Goal: Task Accomplishment & Management: Complete application form

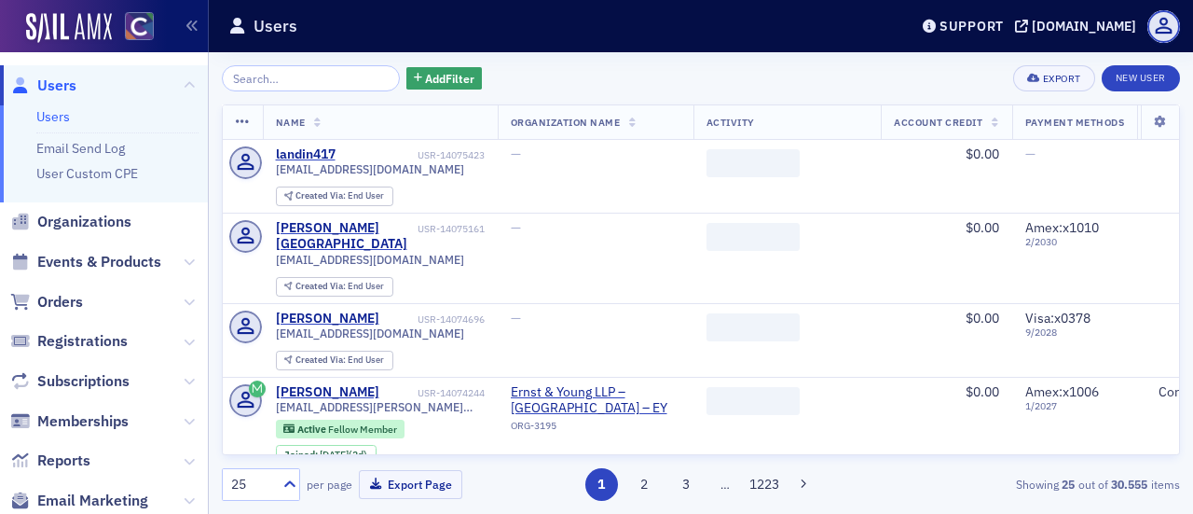
click at [282, 80] on input "search" at bounding box center [311, 78] width 178 height 26
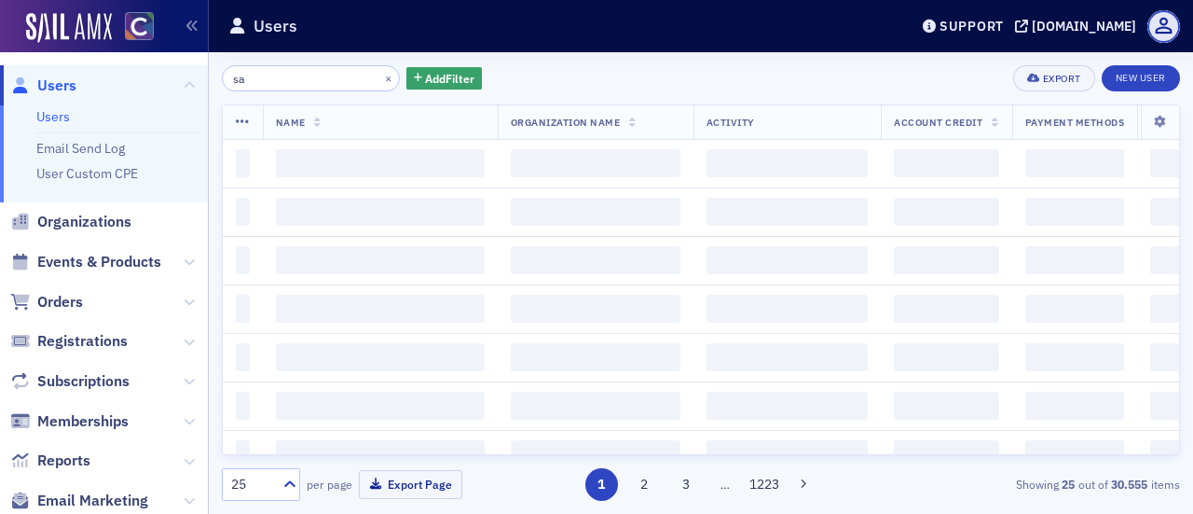
type input "s"
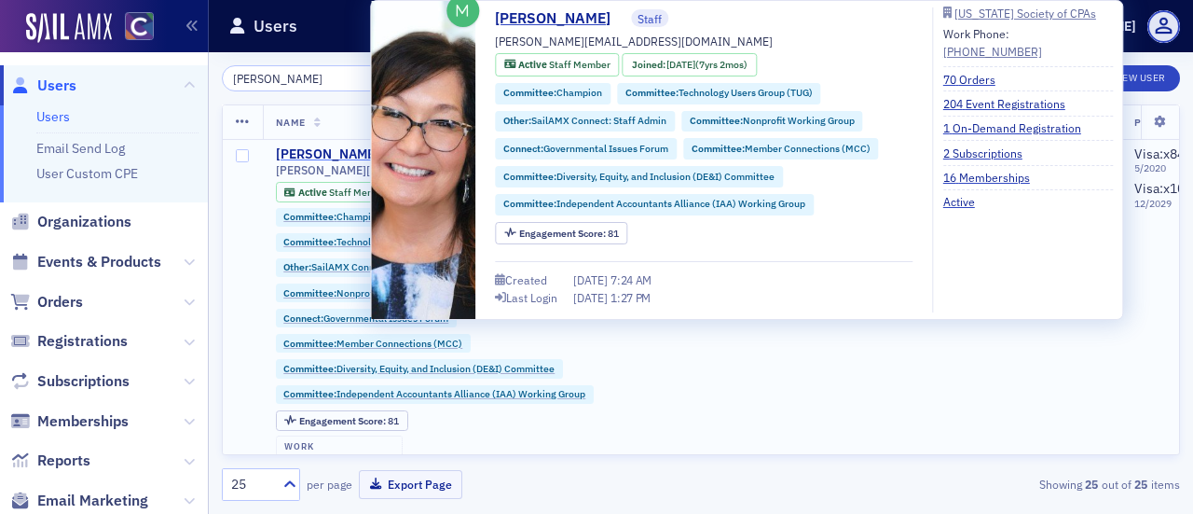
type input "stacy"
click at [323, 152] on div "Stacy Svendsen" at bounding box center [327, 154] width 103 height 17
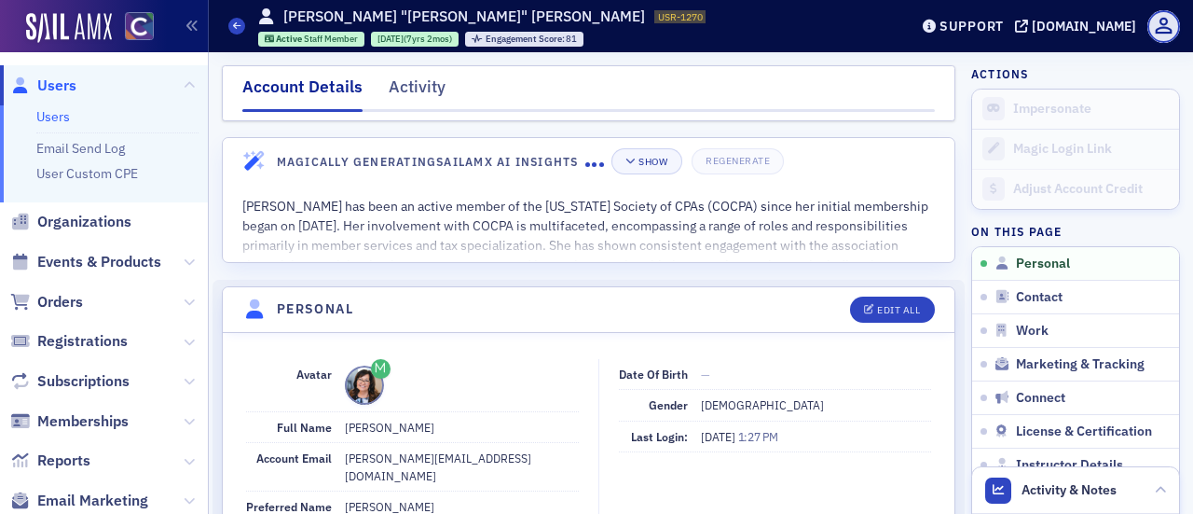
drag, startPoint x: 419, startPoint y: 81, endPoint x: 449, endPoint y: 103, distance: 36.7
click at [419, 81] on div "Activity" at bounding box center [417, 92] width 57 height 34
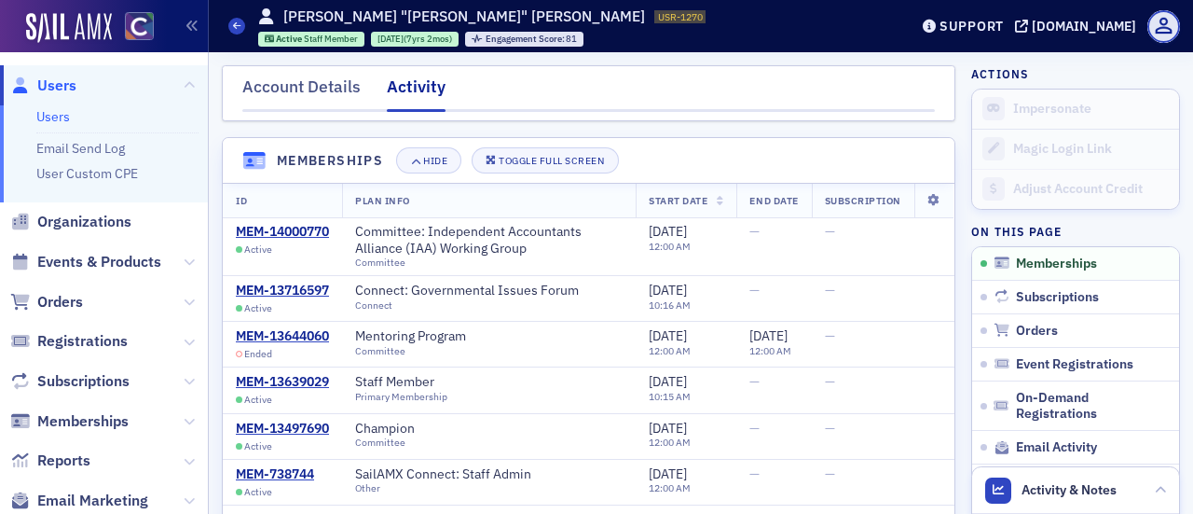
click at [65, 294] on span "Orders" at bounding box center [60, 302] width 46 height 21
click at [184, 306] on icon at bounding box center [189, 301] width 11 height 11
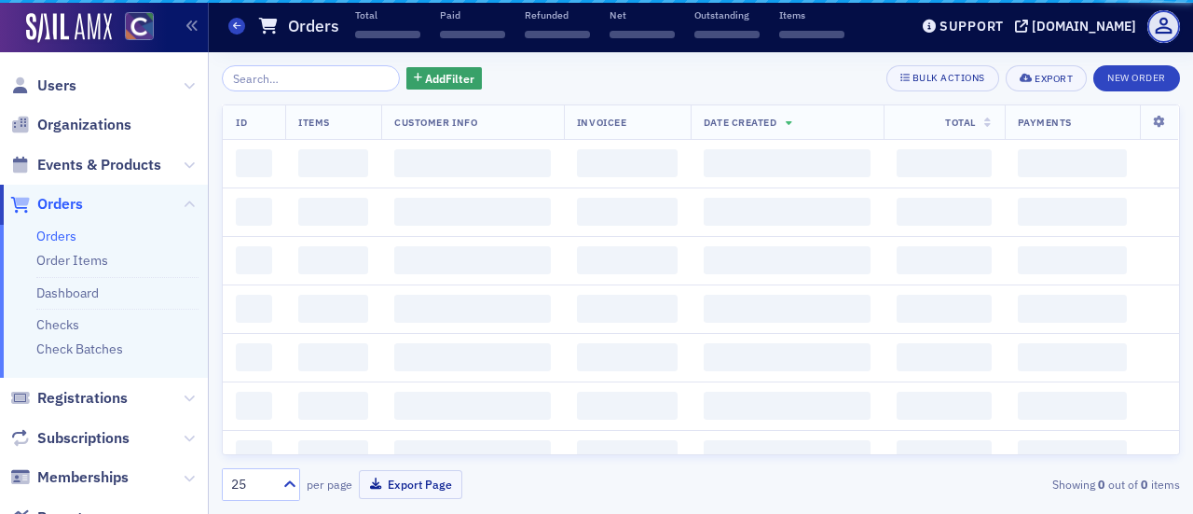
click at [63, 245] on ul "Orders Order Items Dashboard Checks Check Batches" at bounding box center [104, 302] width 208 height 154
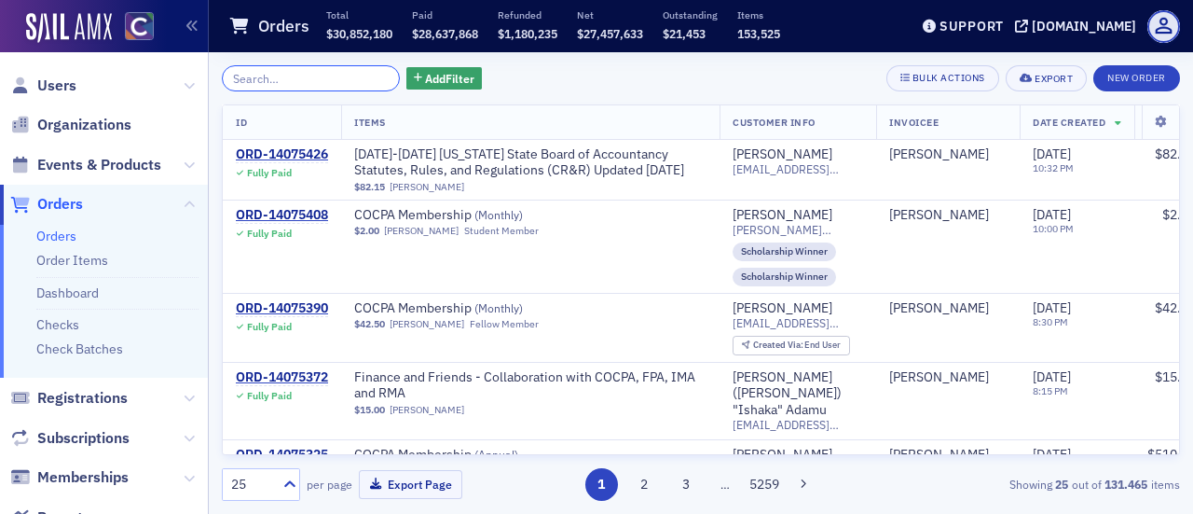
click at [268, 89] on input "search" at bounding box center [311, 78] width 178 height 26
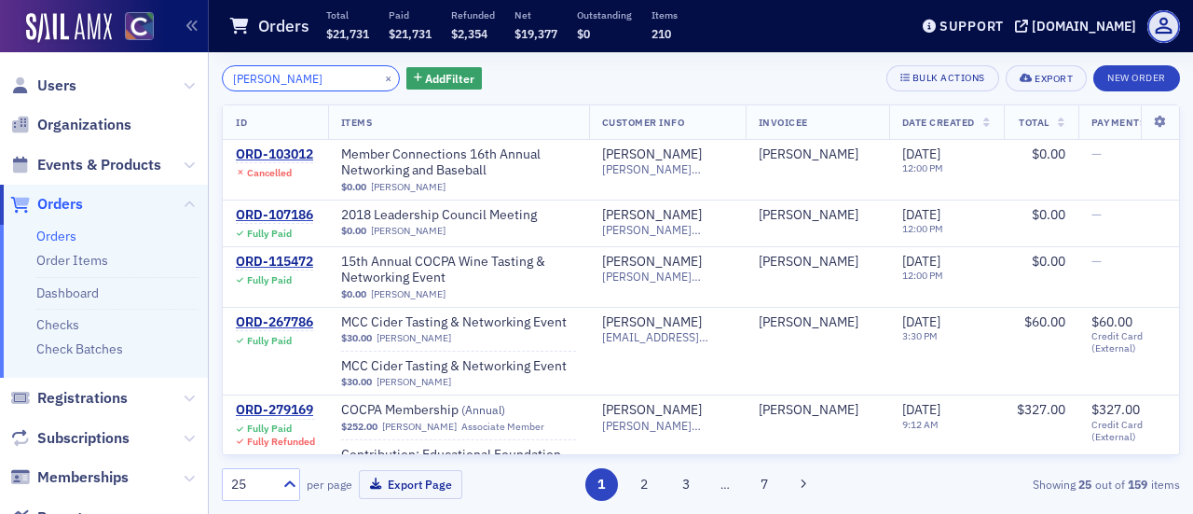
type input "stacy"
click at [930, 122] on span "Date Created" at bounding box center [938, 122] width 73 height 13
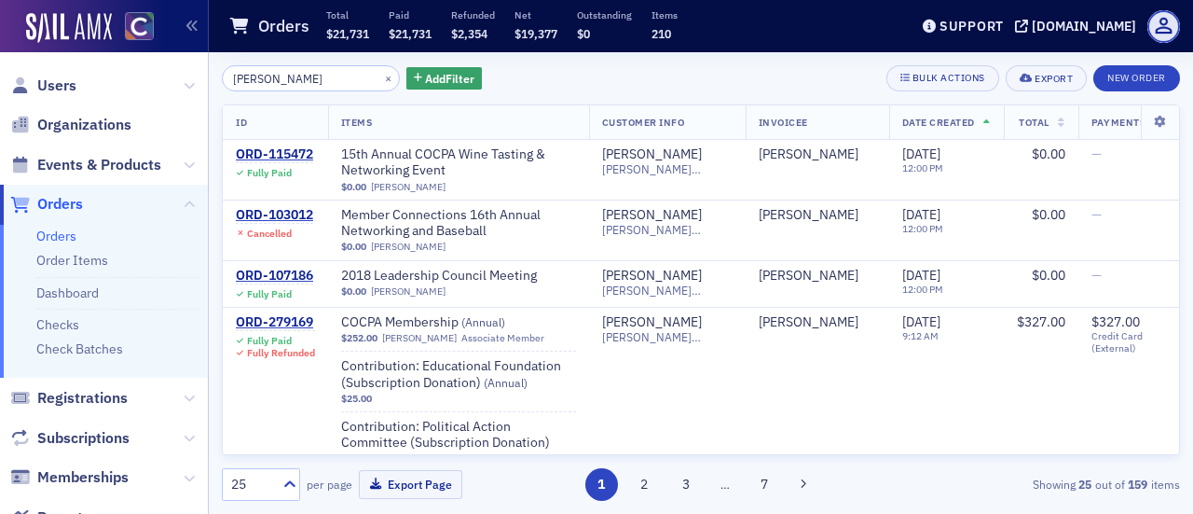
click at [912, 124] on span "Date Created" at bounding box center [938, 122] width 73 height 13
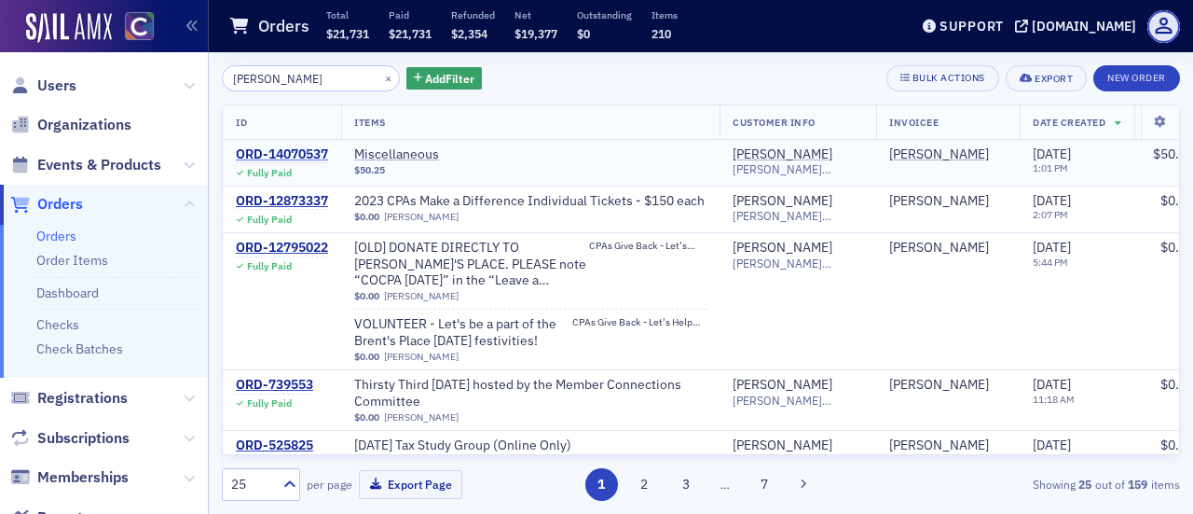
click at [283, 152] on div "ORD-14070537" at bounding box center [282, 154] width 92 height 17
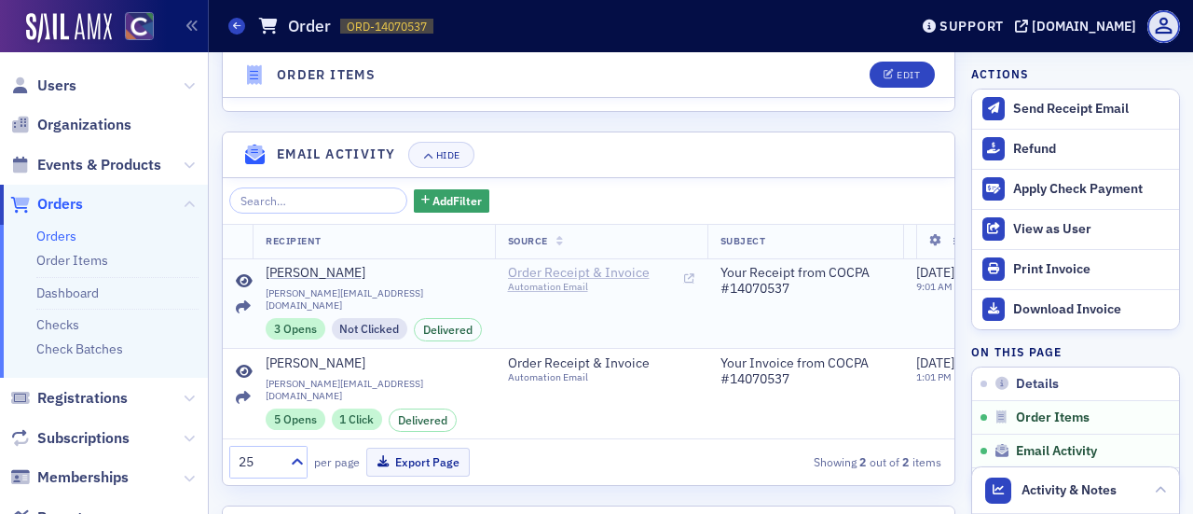
scroll to position [1189, 0]
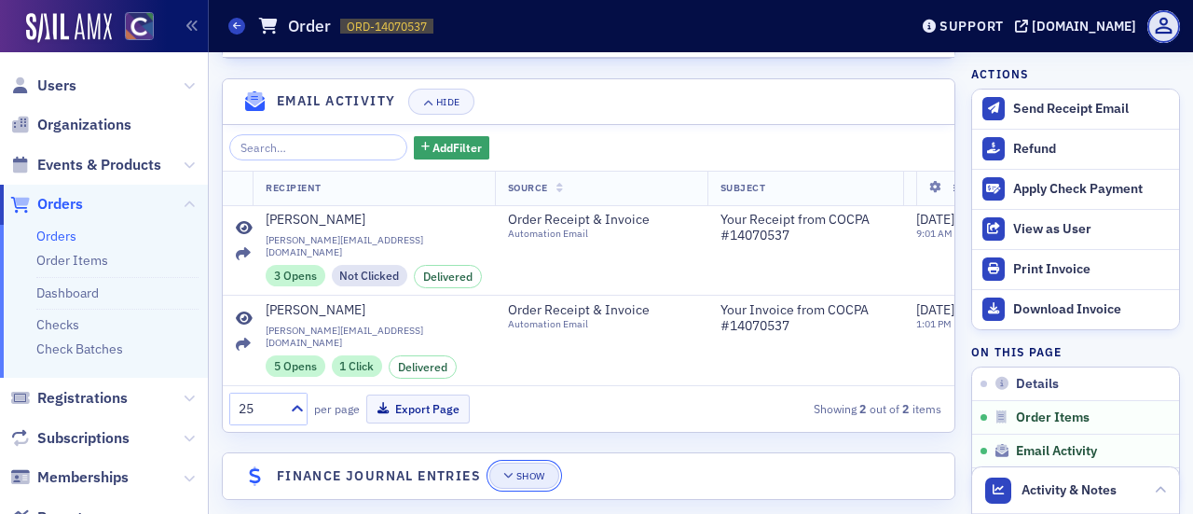
click at [531, 471] on div "Show" at bounding box center [530, 476] width 29 height 10
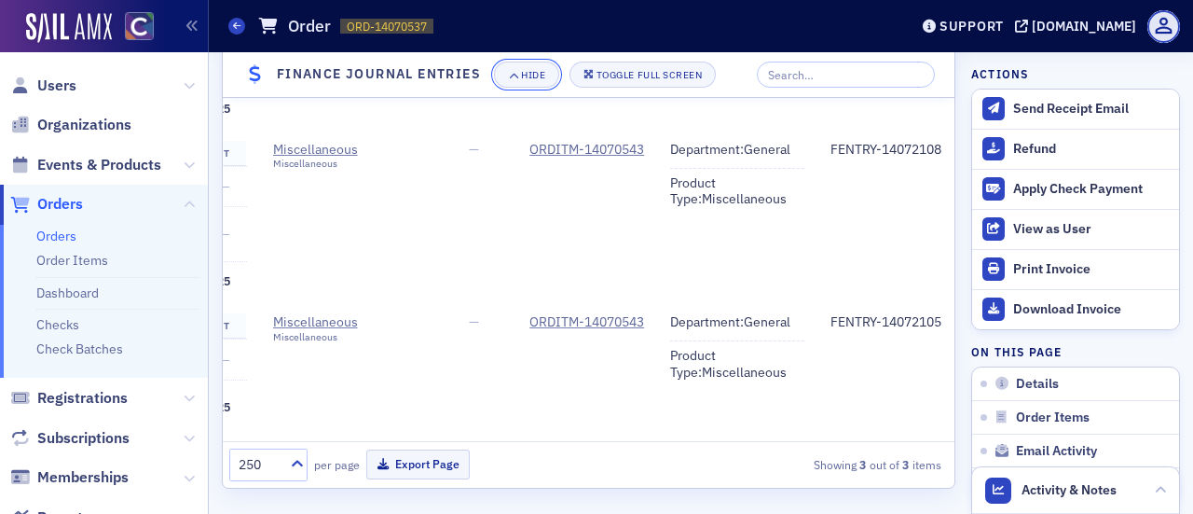
scroll to position [0, 0]
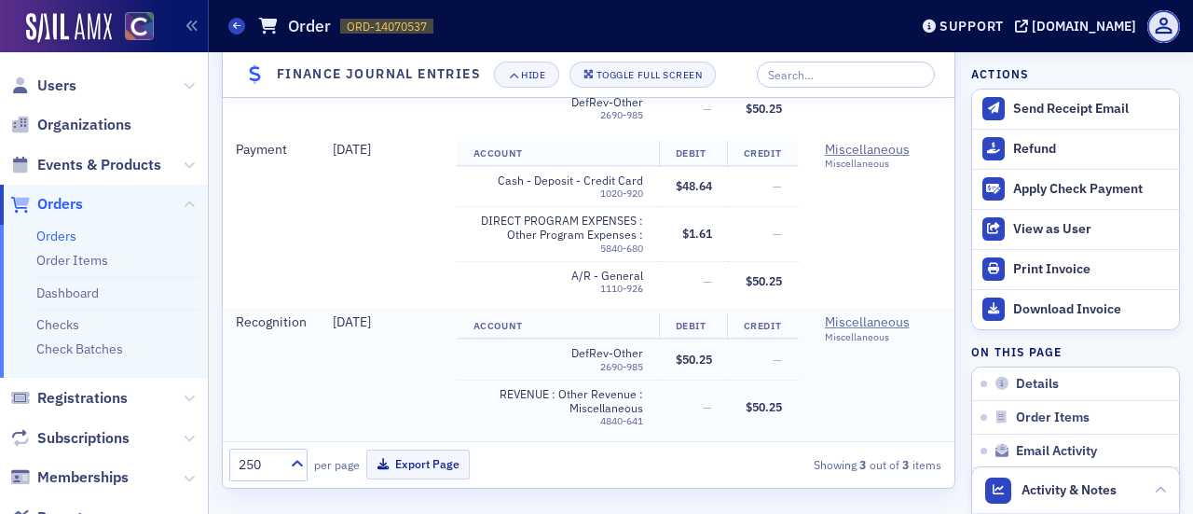
click at [485, 409] on td "REVENUE : Other Revenue : Miscellaneous 4840-641" at bounding box center [558, 406] width 202 height 54
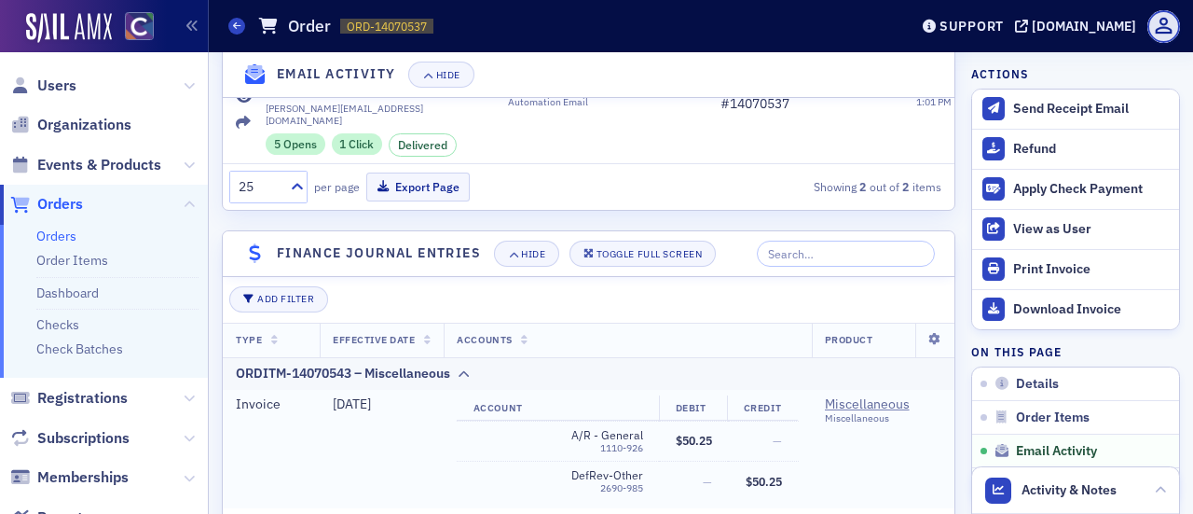
scroll to position [1504, 0]
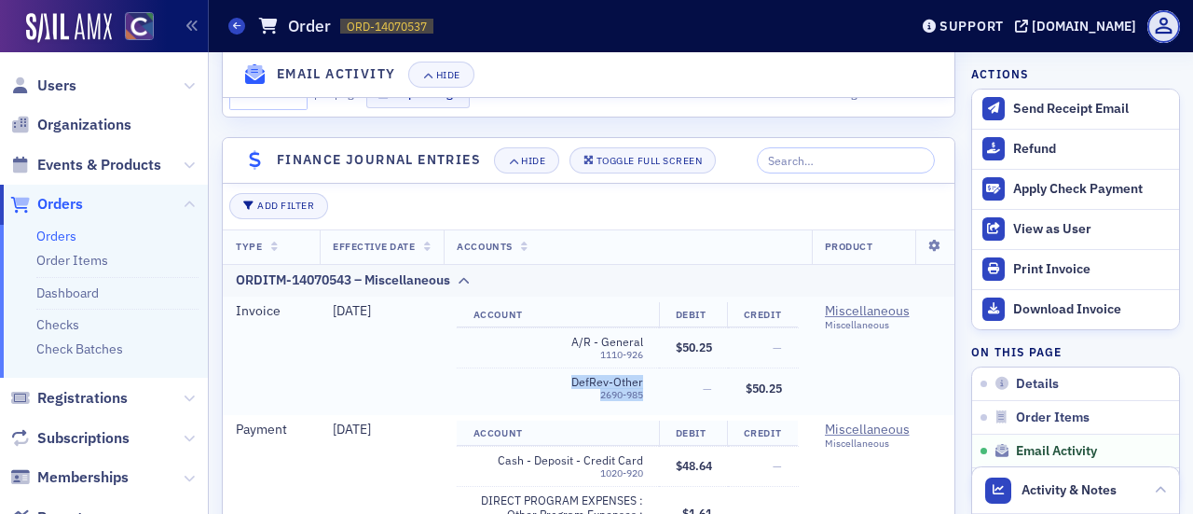
drag, startPoint x: 612, startPoint y: 361, endPoint x: 693, endPoint y: 368, distance: 80.5
click at [693, 368] on tr "DefRev-Other 2690-985 — $50.25" at bounding box center [627, 388] width 341 height 40
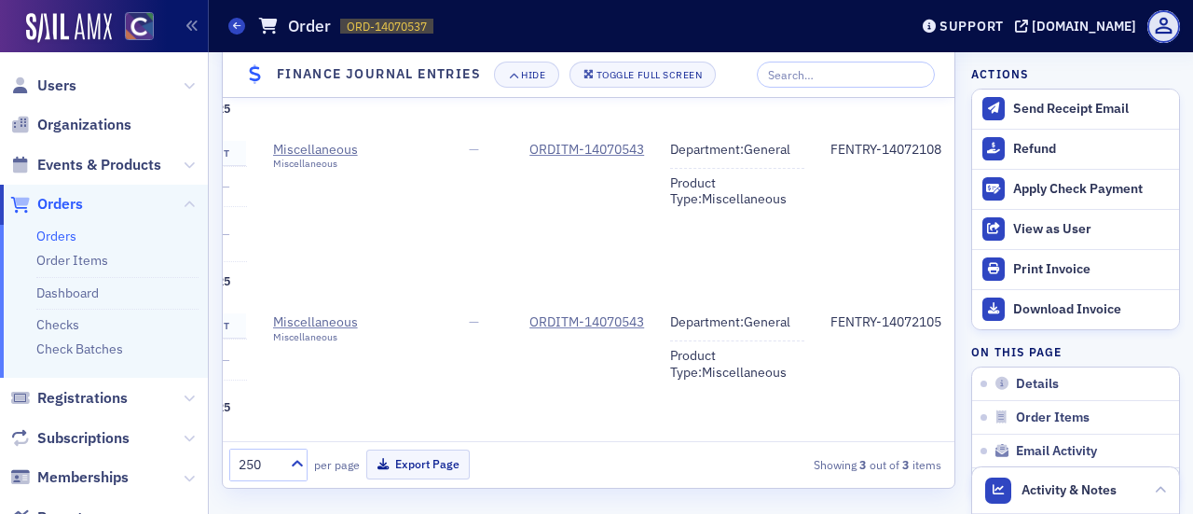
scroll to position [0, 0]
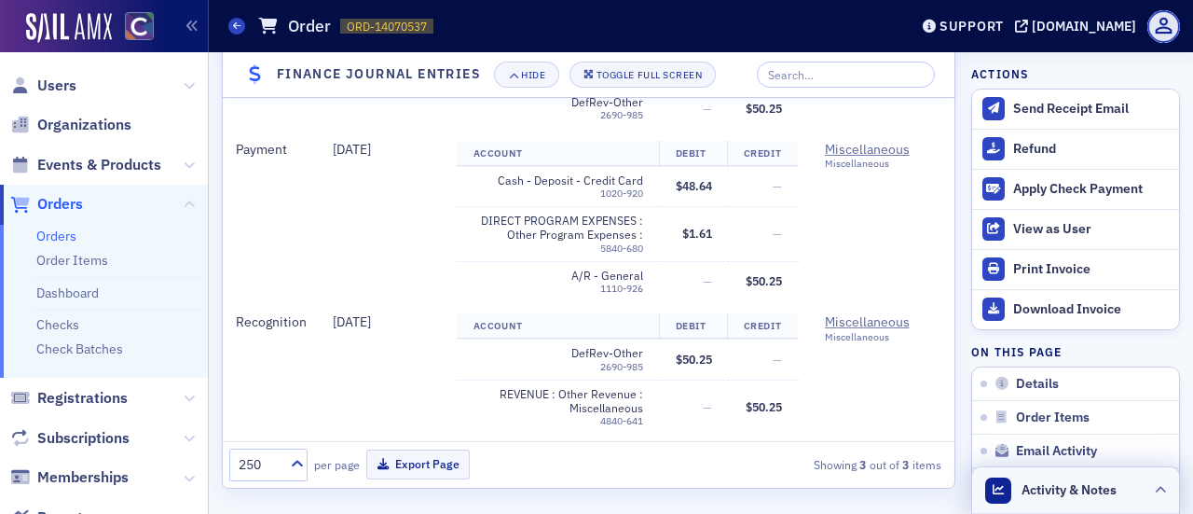
click at [1135, 490] on header "Activity & Notes" at bounding box center [1075, 490] width 207 height 47
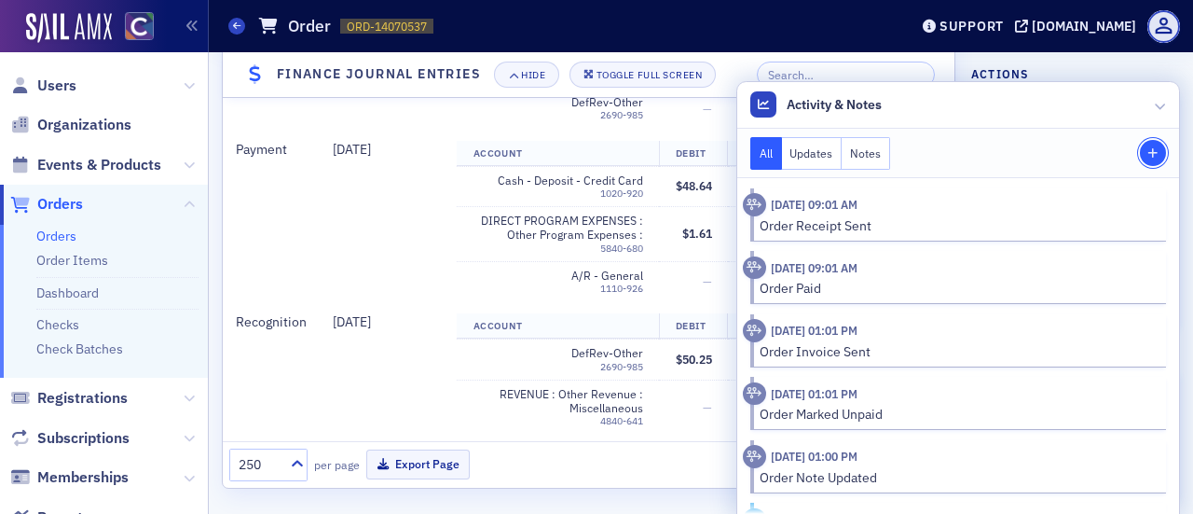
click at [1144, 144] on button "Note" at bounding box center [1153, 153] width 26 height 26
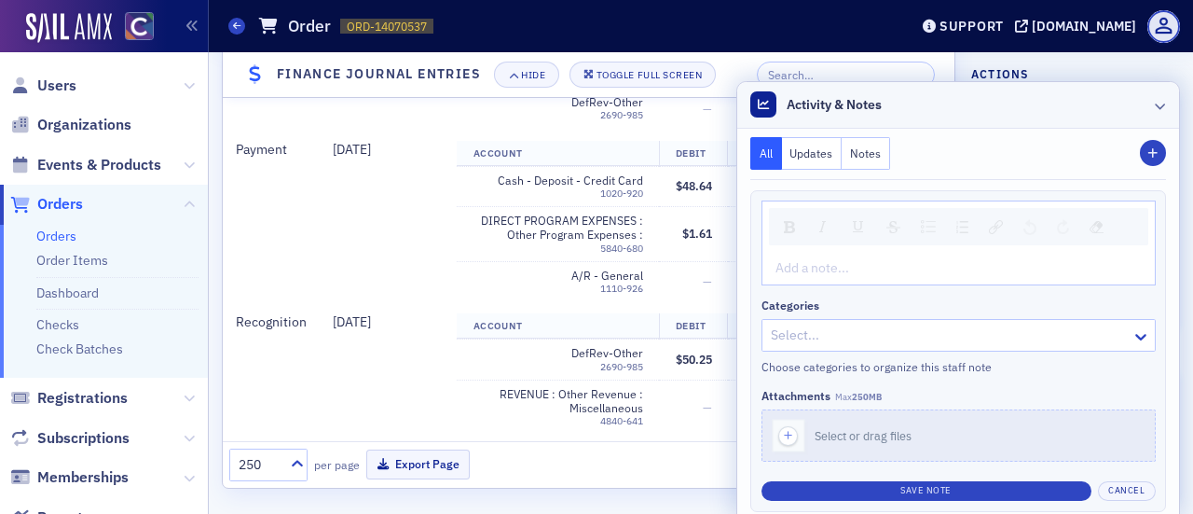
click at [1155, 103] on icon at bounding box center [1160, 105] width 11 height 11
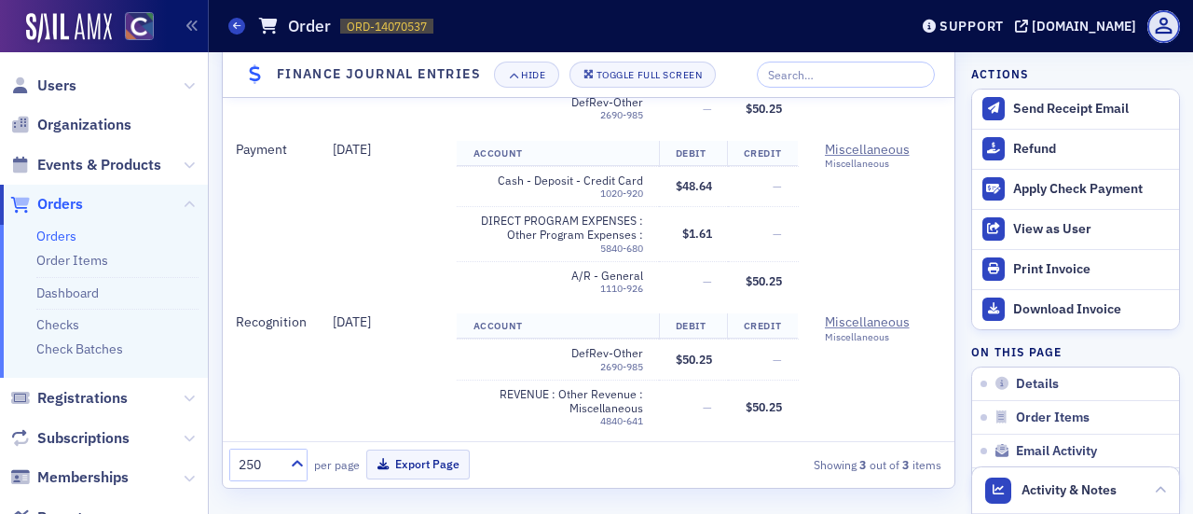
click at [671, 474] on div "250 per page Export Page Showing 3 out of 3 items" at bounding box center [589, 465] width 732 height 46
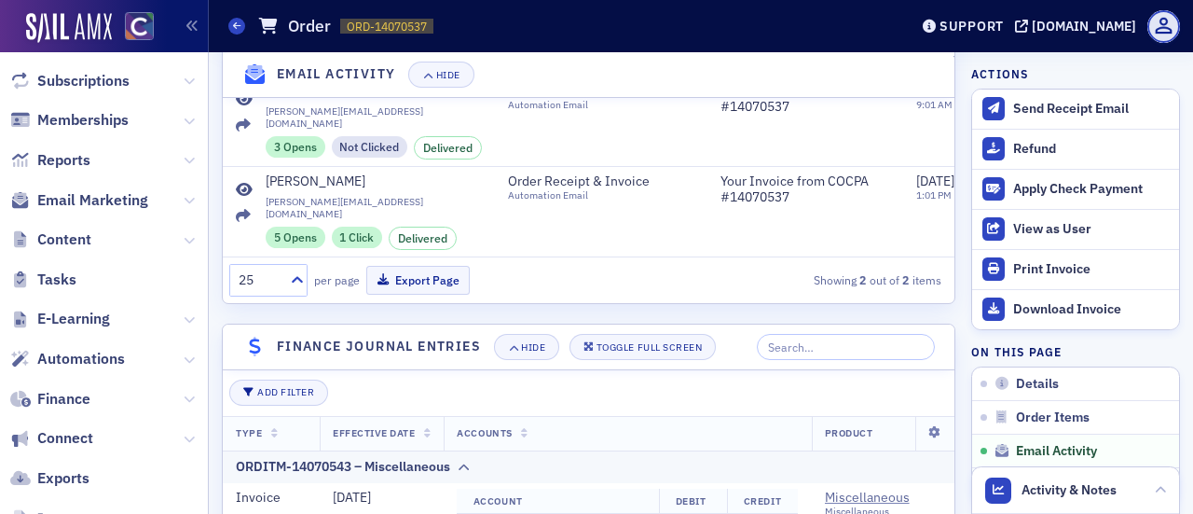
scroll to position [362, 0]
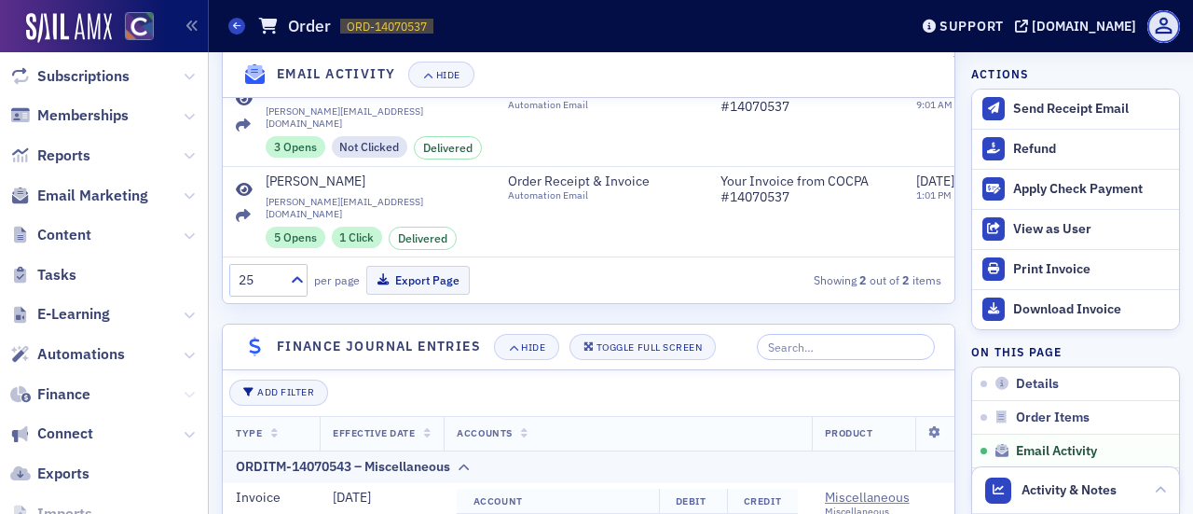
click at [184, 389] on icon at bounding box center [189, 394] width 11 height 11
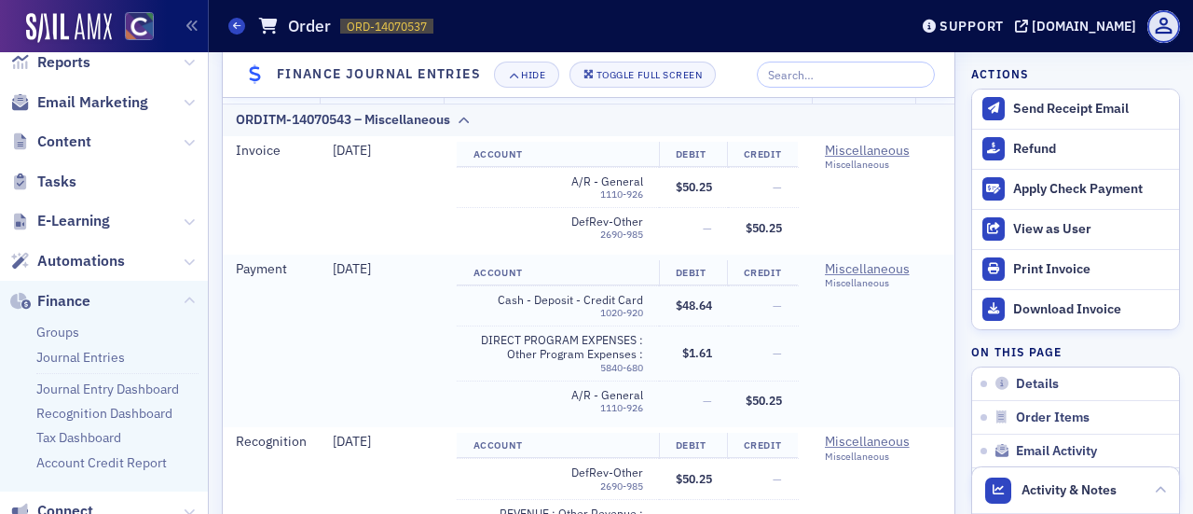
scroll to position [1784, 0]
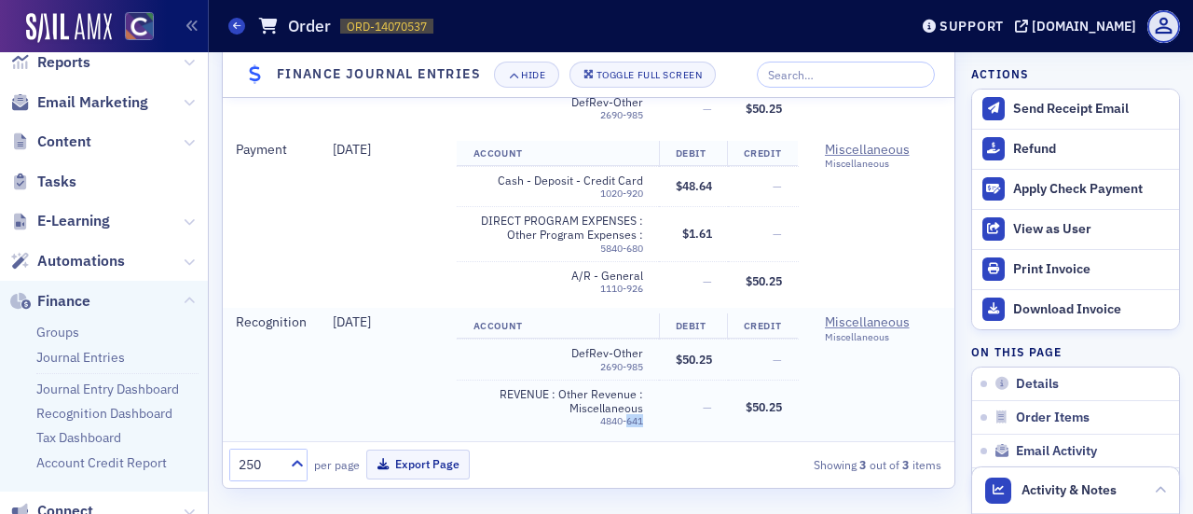
drag, startPoint x: 626, startPoint y: 400, endPoint x: 644, endPoint y: 402, distance: 17.8
click at [644, 402] on td "REVENUE : Other Revenue : Miscellaneous 4840-641" at bounding box center [558, 406] width 202 height 54
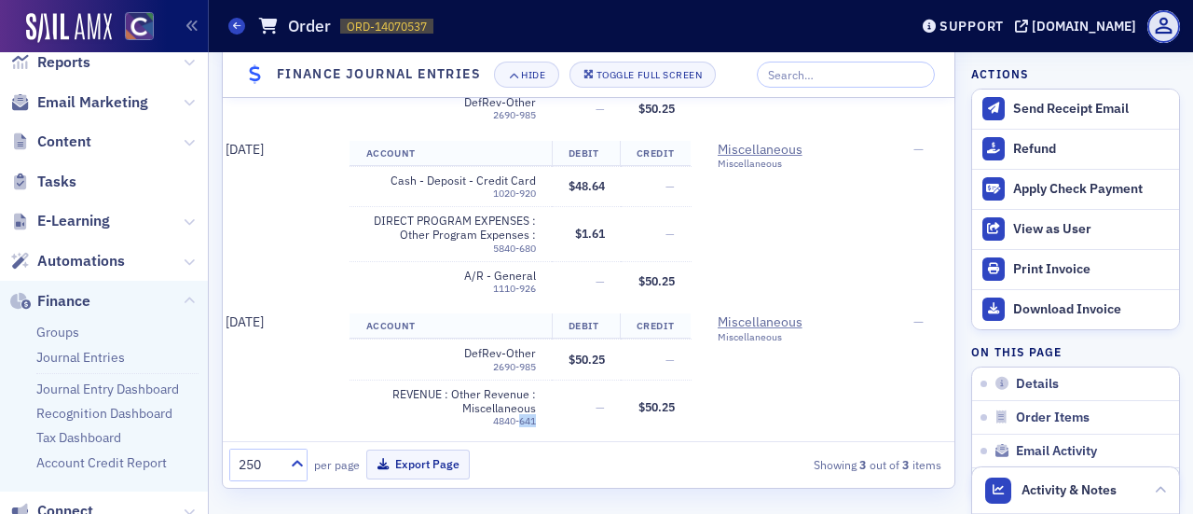
scroll to position [0, 0]
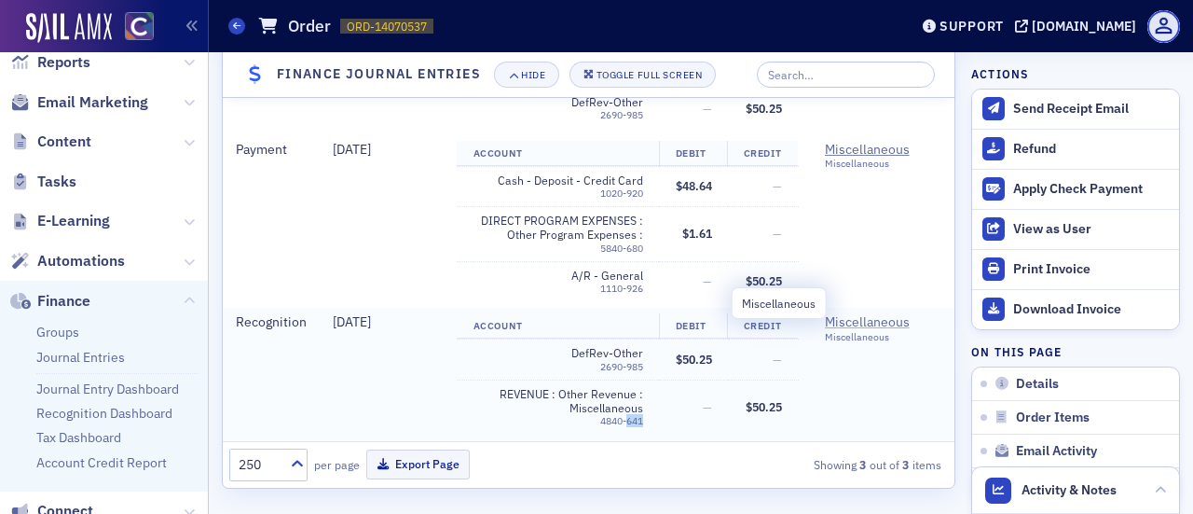
click at [857, 314] on span "Miscellaneous" at bounding box center [910, 322] width 170 height 17
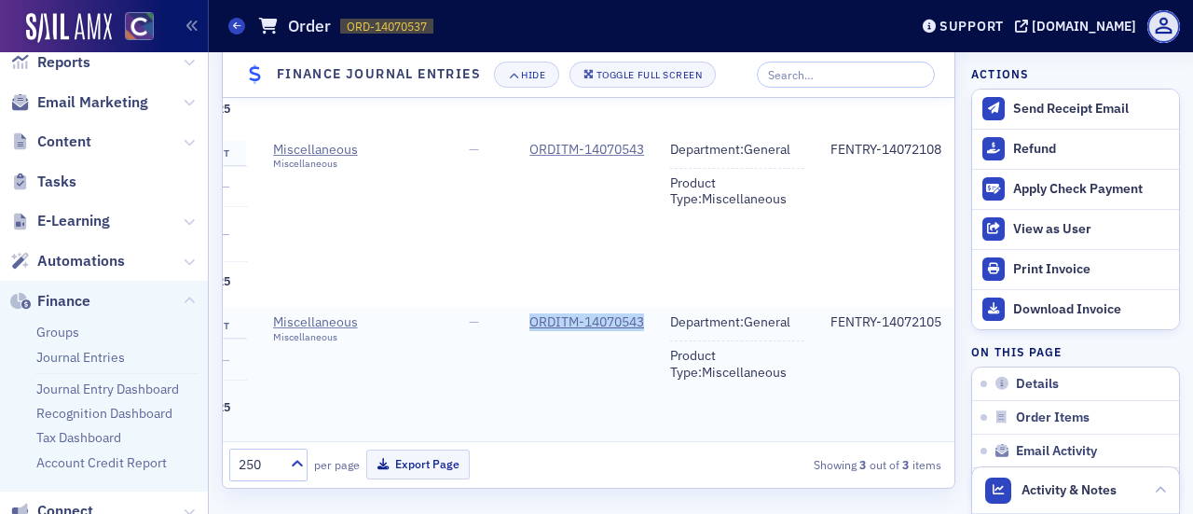
drag, startPoint x: 498, startPoint y: 301, endPoint x: 630, endPoint y: 307, distance: 132.5
click at [630, 308] on td "ORDITM-14070543" at bounding box center [586, 374] width 141 height 132
copy div "ORDITM-14070543"
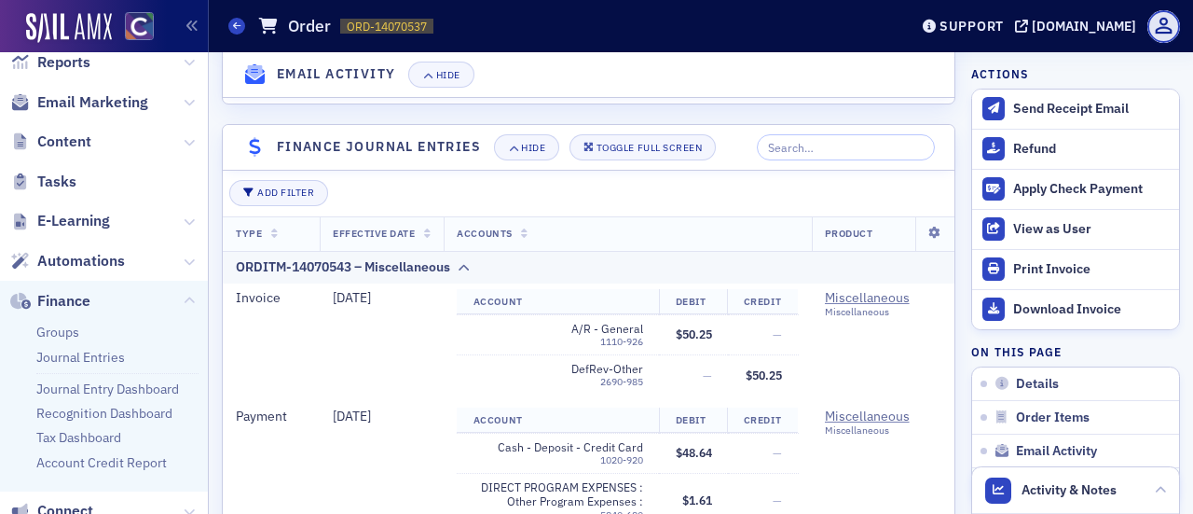
scroll to position [1225, 0]
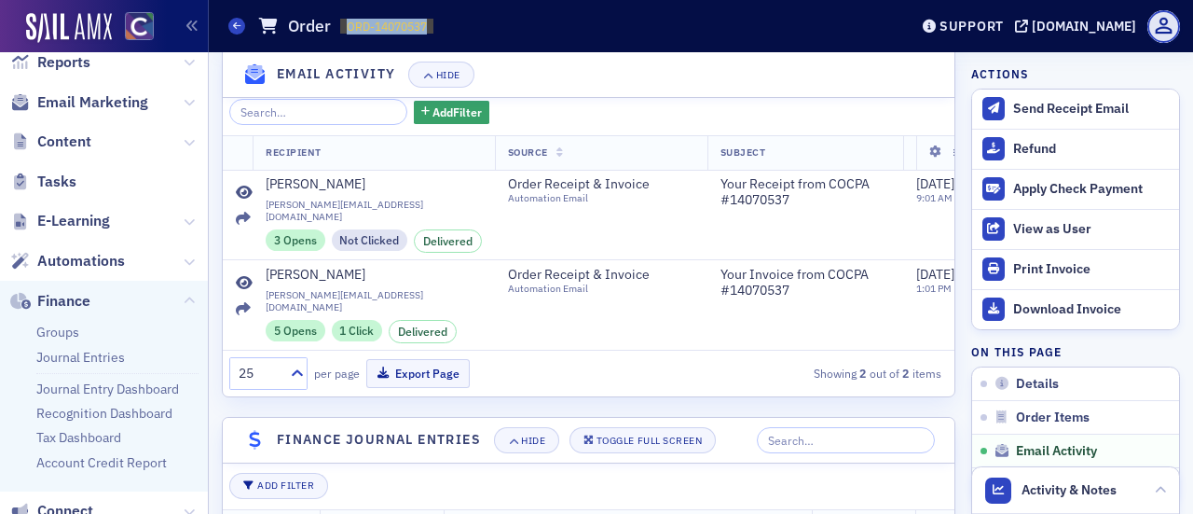
drag, startPoint x: 347, startPoint y: 22, endPoint x: 432, endPoint y: 29, distance: 86.0
click at [432, 29] on span "ORD-14070537 14070537" at bounding box center [386, 27] width 93 height 16
copy span "ORD-14070537"
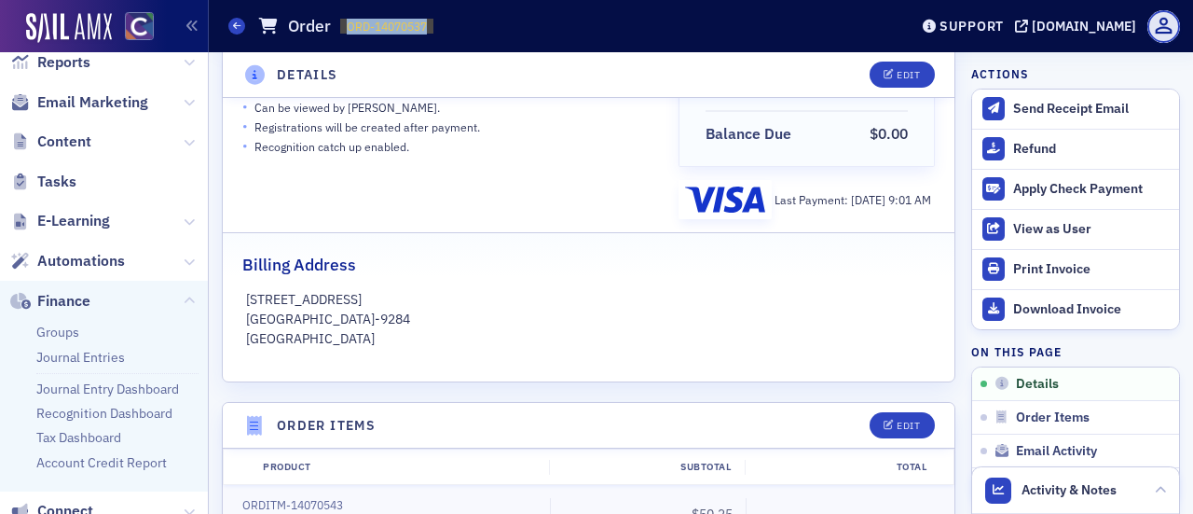
scroll to position [0, 0]
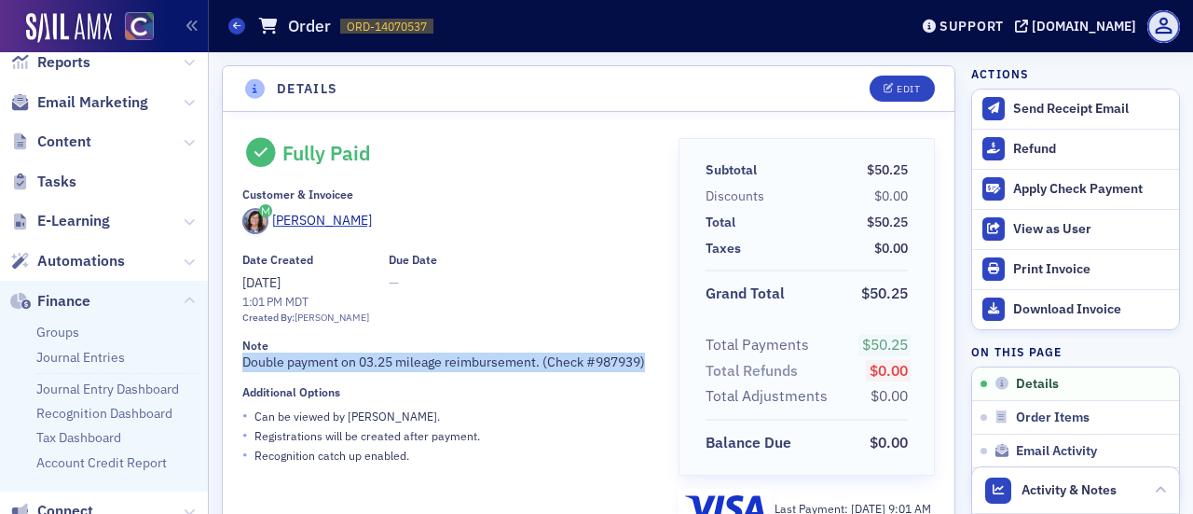
drag, startPoint x: 244, startPoint y: 359, endPoint x: 382, endPoint y: 377, distance: 139.1
click at [382, 372] on div "Note Double payment on 03.25 mileage reimbursement. (Check #987939)" at bounding box center [447, 355] width 410 height 34
copy div "Double payment on 03.25 mileage reimbursement. (Check #987939)"
click at [364, 364] on div "Note Double payment on 03.25 mileage reimbursement. (Check #987939)" at bounding box center [447, 355] width 410 height 34
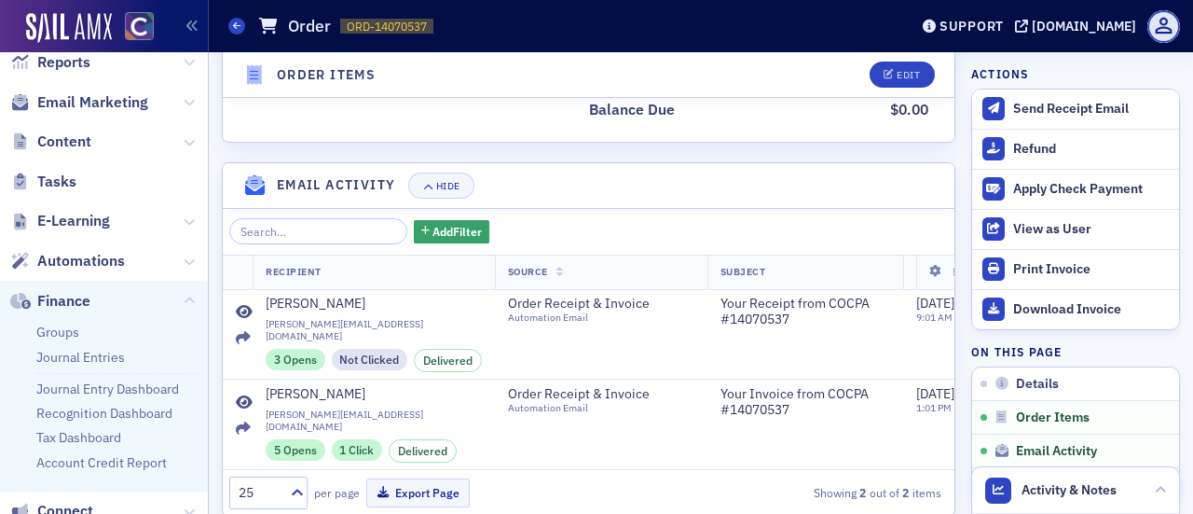
scroll to position [1585, 0]
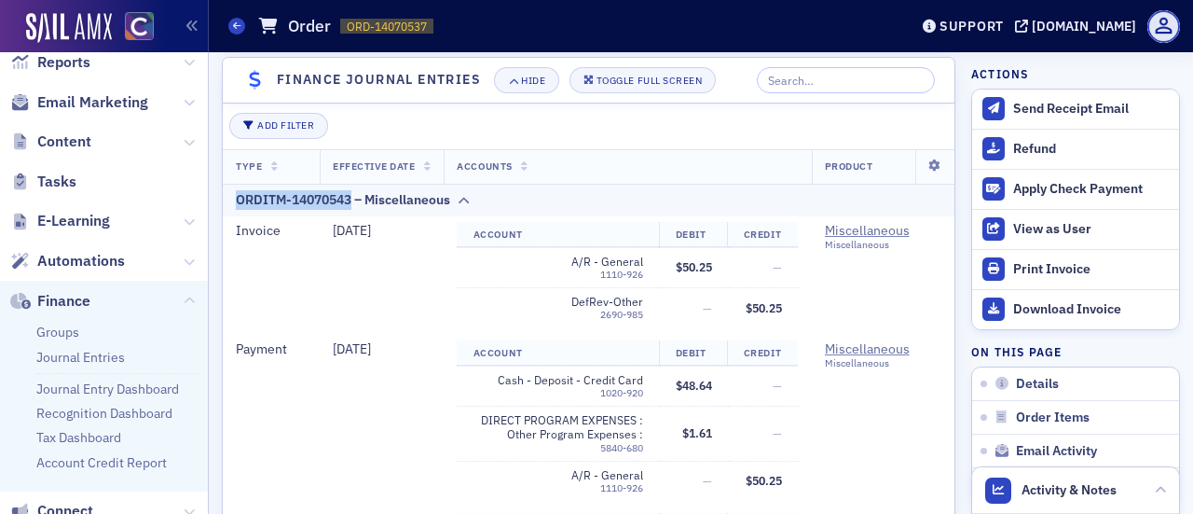
drag, startPoint x: 311, startPoint y: 182, endPoint x: 353, endPoint y: 185, distance: 42.0
click at [354, 184] on th "ORDITM-14070543 – Miscellaneous" at bounding box center [864, 200] width 1283 height 33
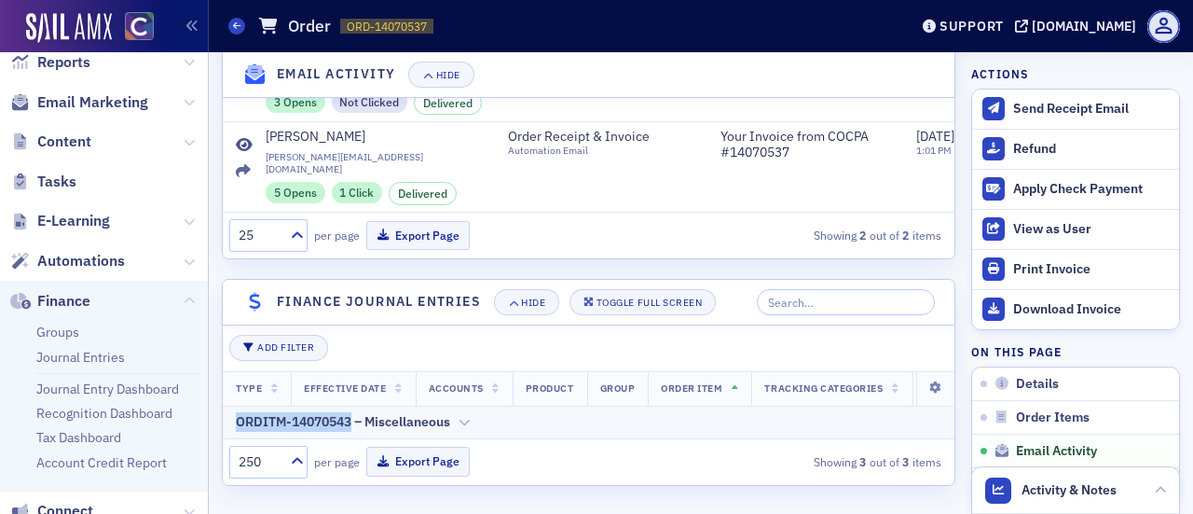
click at [346, 412] on div "ORDITM-14070543 – Miscellaneous" at bounding box center [343, 422] width 214 height 20
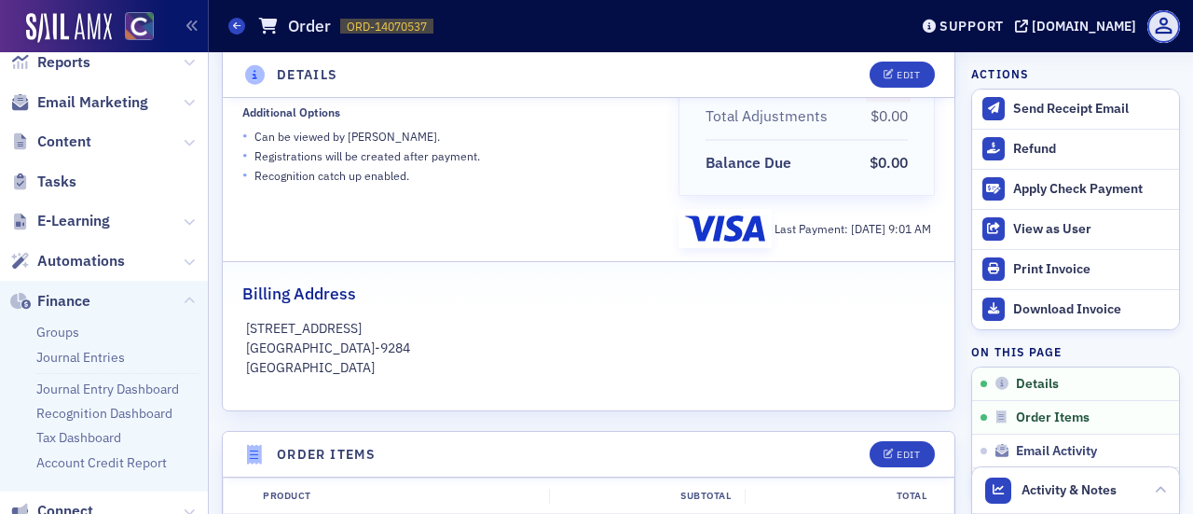
scroll to position [0, 0]
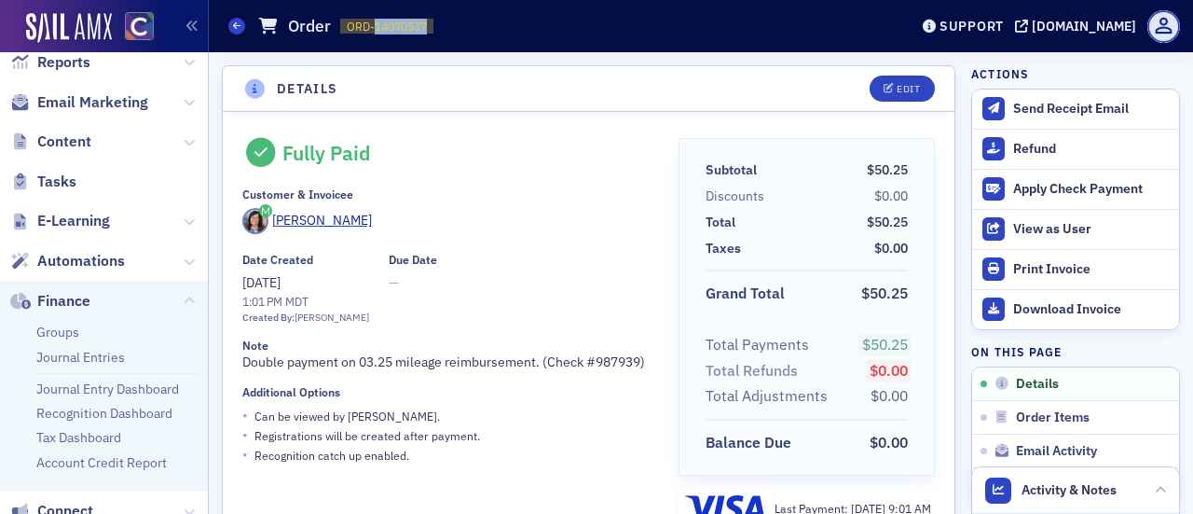
drag, startPoint x: 375, startPoint y: 24, endPoint x: 435, endPoint y: 33, distance: 61.2
click at [433, 33] on span "ORD-14070537 14070537" at bounding box center [386, 27] width 93 height 16
click at [348, 22] on span "ORD-14070537" at bounding box center [387, 27] width 80 height 16
drag, startPoint x: 346, startPoint y: 21, endPoint x: 483, endPoint y: 26, distance: 137.1
click at [483, 26] on div "Orders Order ORD-14070537 14070537" at bounding box center [554, 25] width 652 height 35
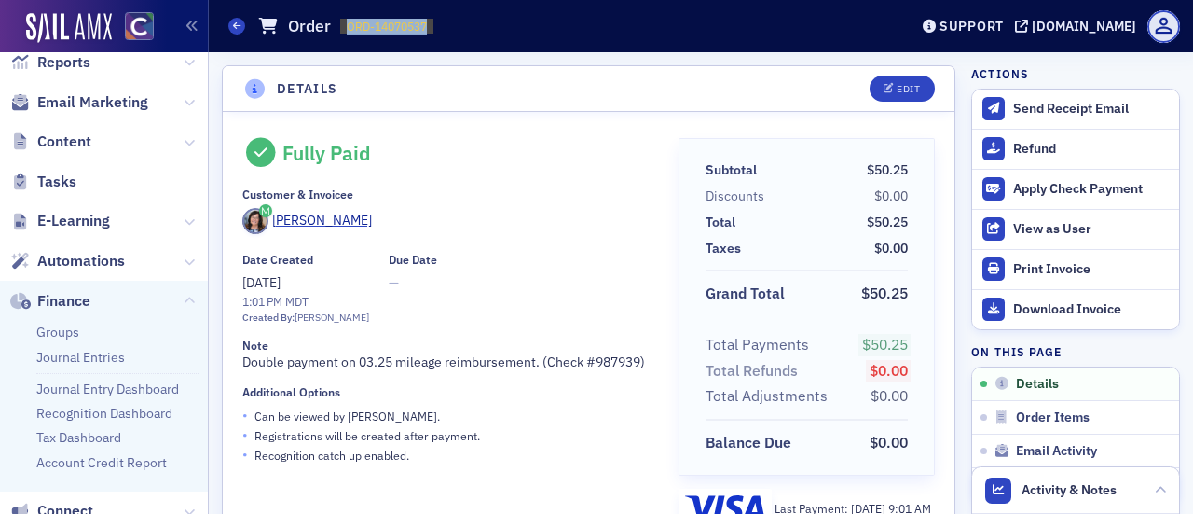
copy span "ORD-14070537"
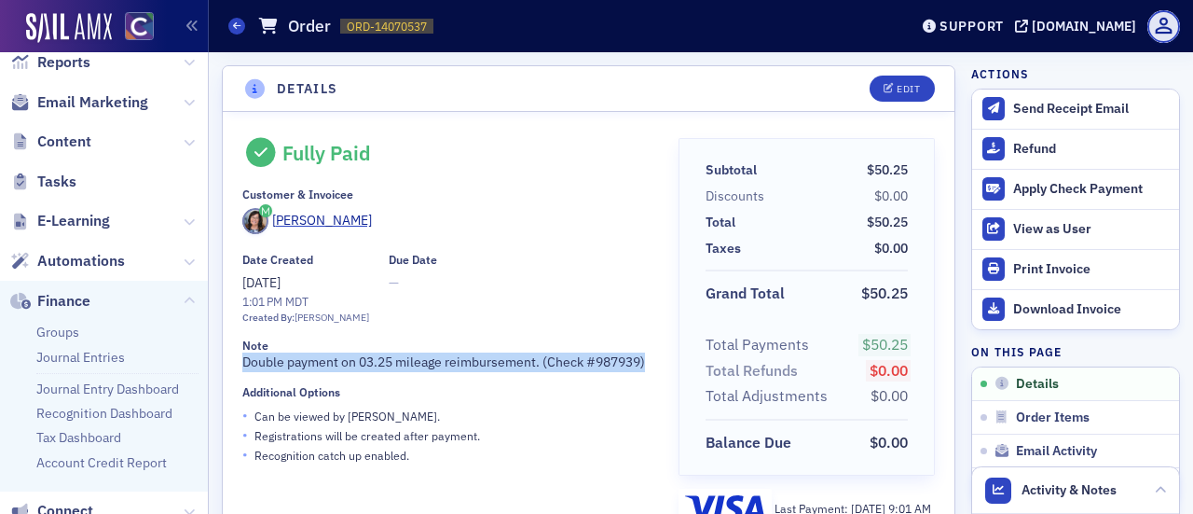
drag, startPoint x: 242, startPoint y: 360, endPoint x: 366, endPoint y: 377, distance: 125.2
click at [366, 372] on div "Note Double payment on 03.25 mileage reimbursement. (Check #987939)" at bounding box center [447, 355] width 410 height 34
copy div "Double payment on 03.25 mileage reimbursement. (Check #987939)"
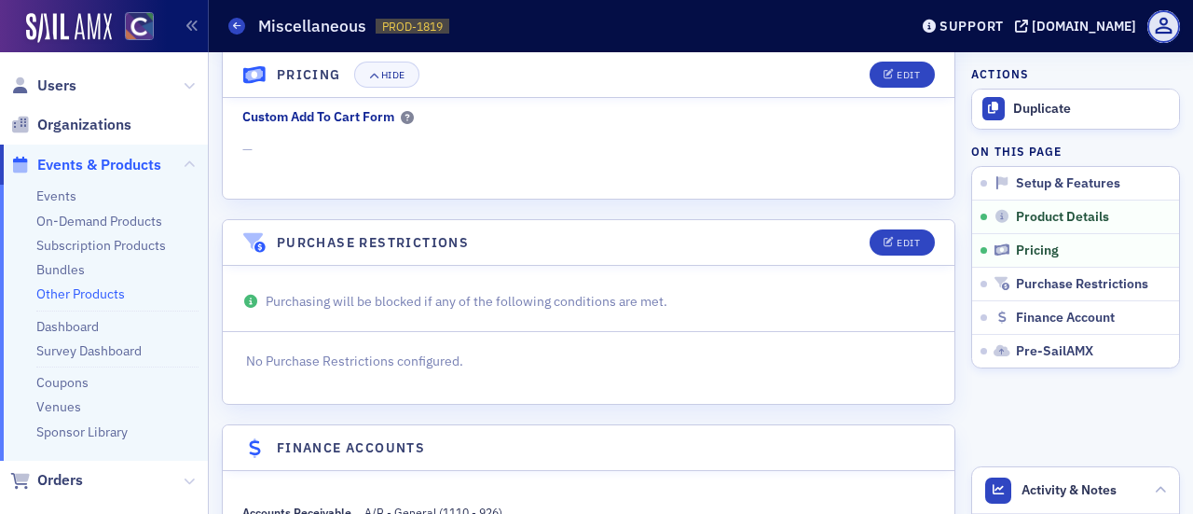
scroll to position [1578, 0]
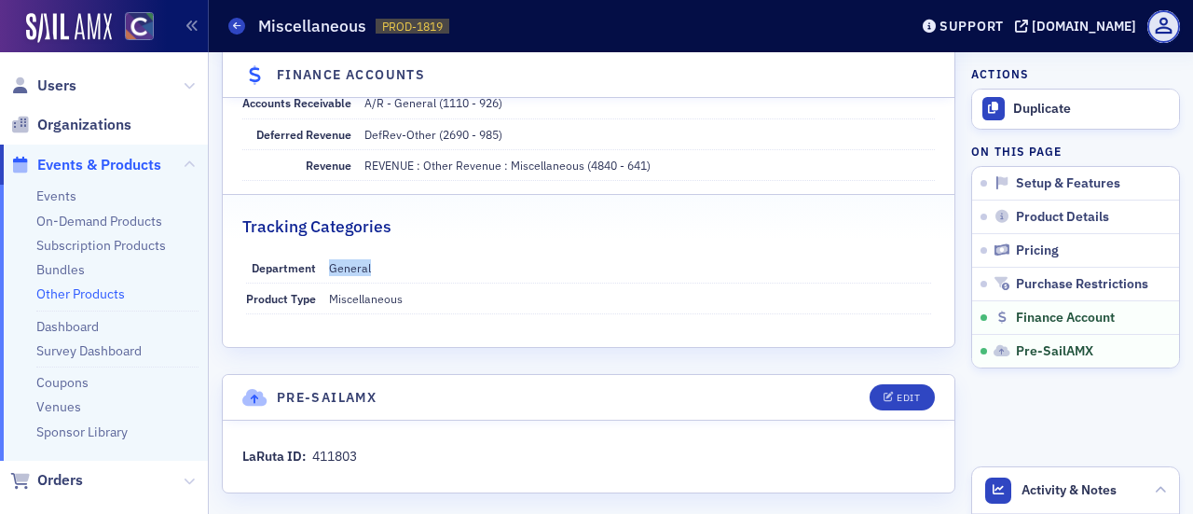
drag, startPoint x: 324, startPoint y: 260, endPoint x: 382, endPoint y: 259, distance: 57.8
click at [382, 259] on div "Department General" at bounding box center [589, 268] width 686 height 31
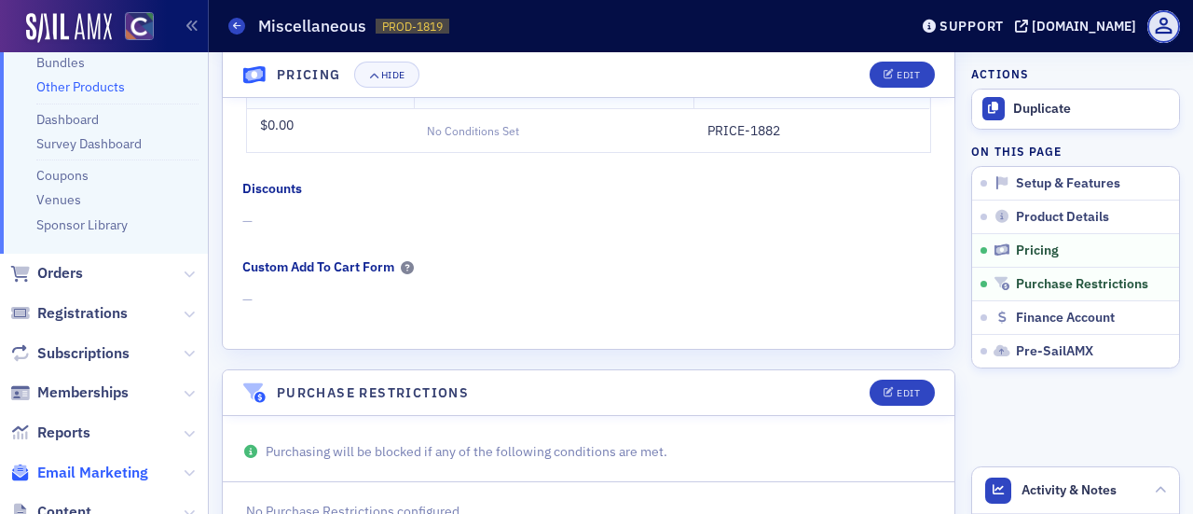
scroll to position [466, 0]
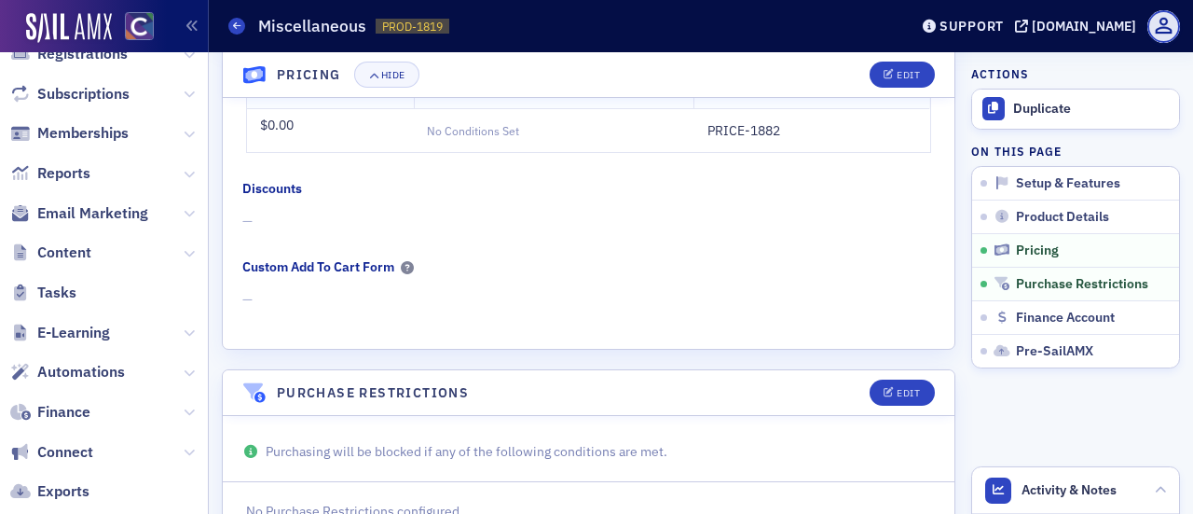
click at [103, 402] on span "Finance" at bounding box center [104, 412] width 208 height 40
click at [165, 406] on span "Finance" at bounding box center [104, 412] width 208 height 40
click at [166, 407] on span "Finance" at bounding box center [104, 412] width 208 height 40
click at [65, 417] on span "Finance" at bounding box center [63, 412] width 53 height 21
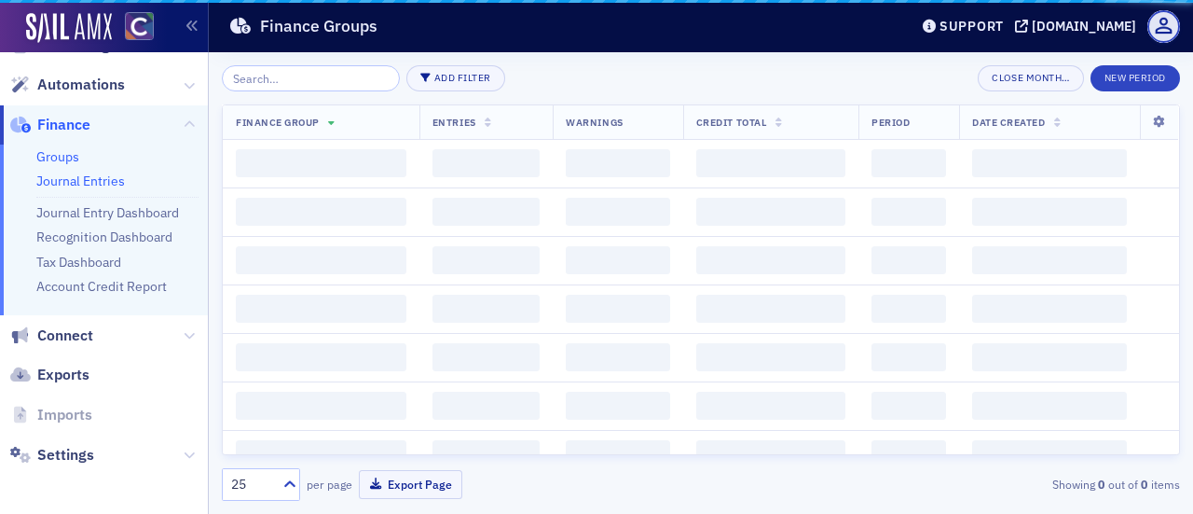
scroll to position [306, 0]
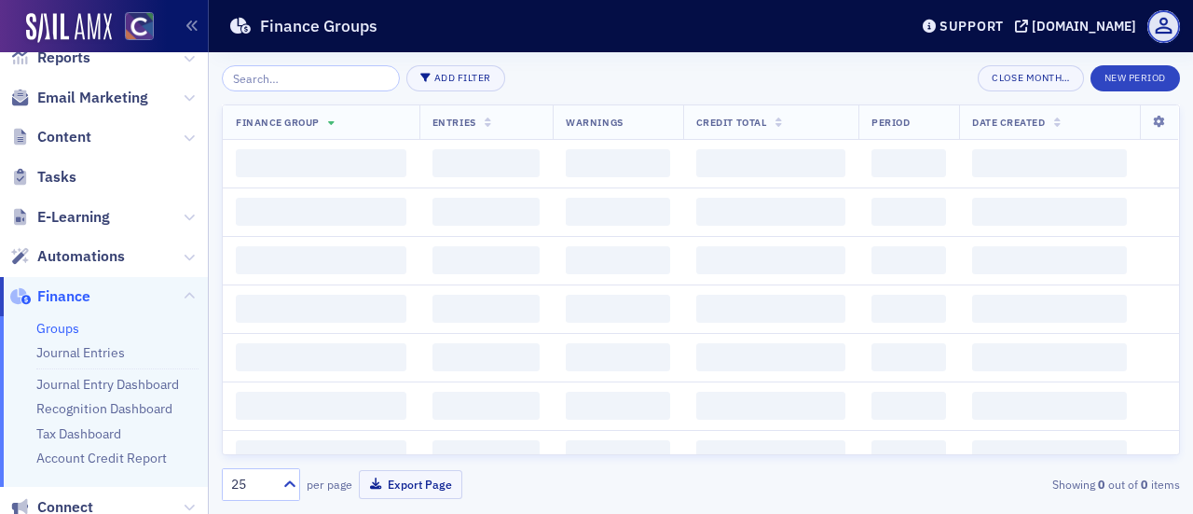
click at [106, 361] on ul "Groups Journal Entries Journal Entry Dashboard Recognition Dashboard Tax Dashbo…" at bounding box center [104, 401] width 208 height 171
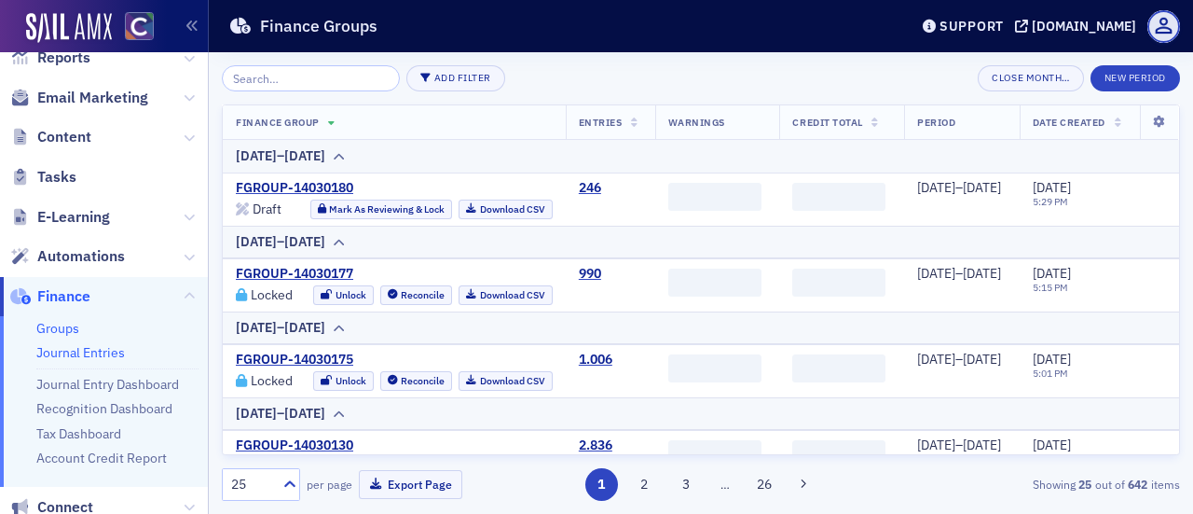
click at [103, 351] on link "Journal Entries" at bounding box center [80, 352] width 89 height 17
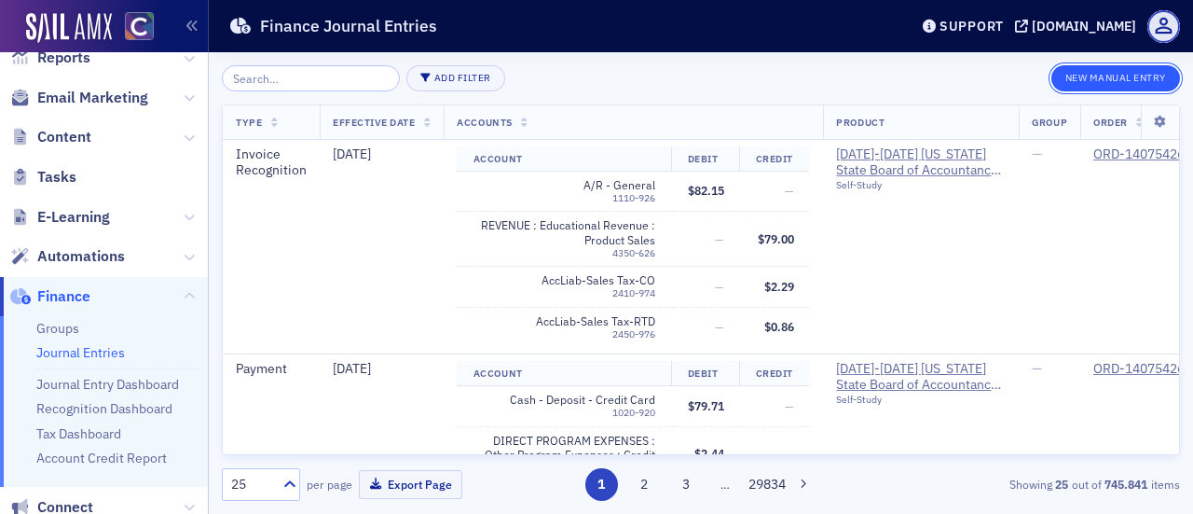
click at [1110, 89] on button "New Manual Entry" at bounding box center [1115, 78] width 129 height 26
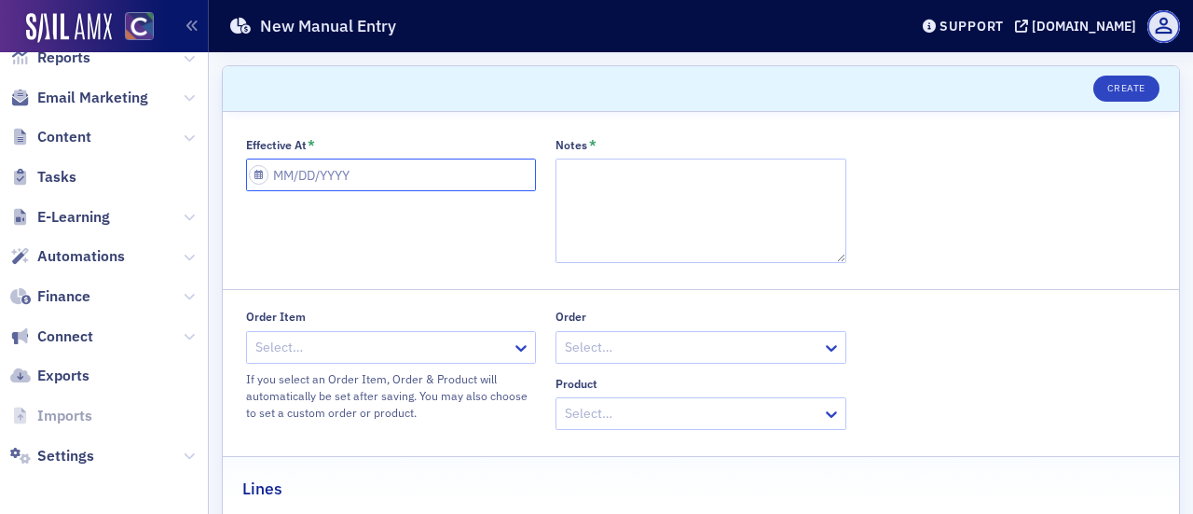
click at [391, 175] on input "Effective At *" at bounding box center [391, 174] width 291 height 33
select select "9"
select select "2025"
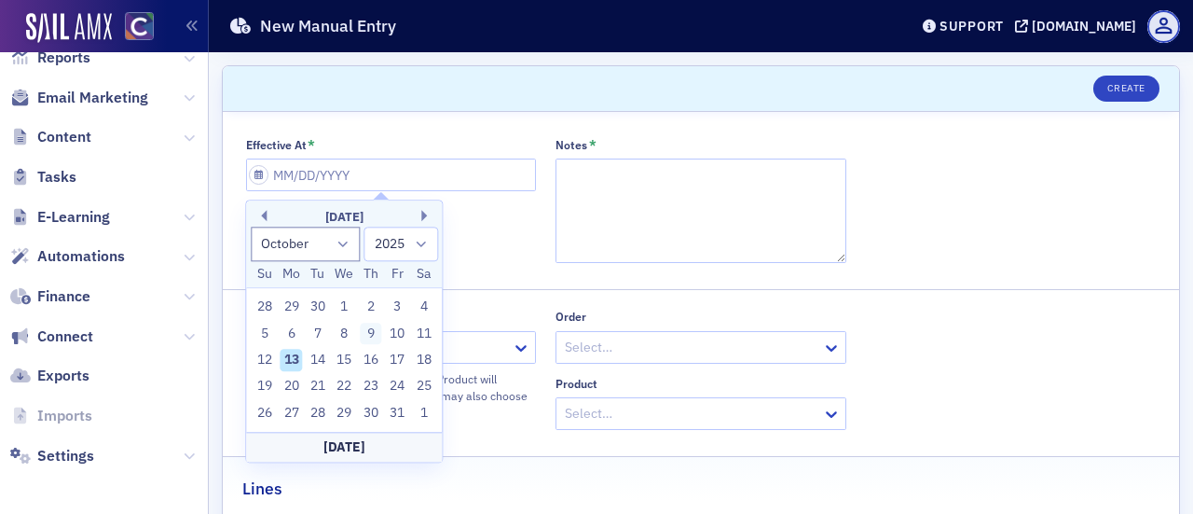
click at [374, 333] on div "9" at bounding box center [371, 333] width 22 height 22
type input "[DATE]"
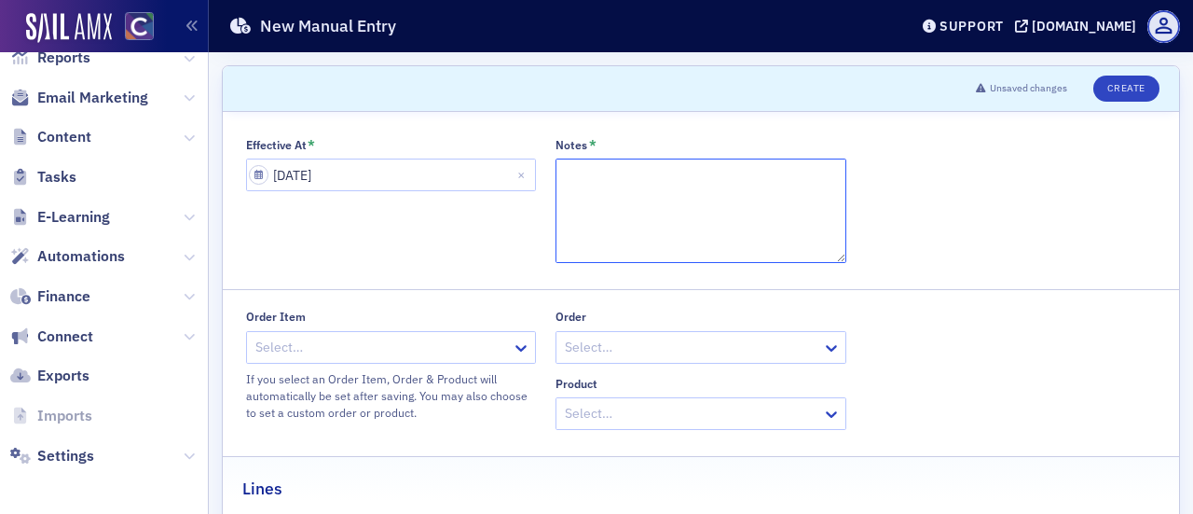
click at [613, 191] on textarea "Notes *" at bounding box center [701, 210] width 291 height 104
paste textarea "ORDITM-14070543"
drag, startPoint x: 686, startPoint y: 176, endPoint x: 358, endPoint y: 153, distance: 328.9
click at [358, 153] on div "Effective At * [DATE] Notes * ORDITM-14070543" at bounding box center [701, 200] width 911 height 125
paste textarea "-14070537"
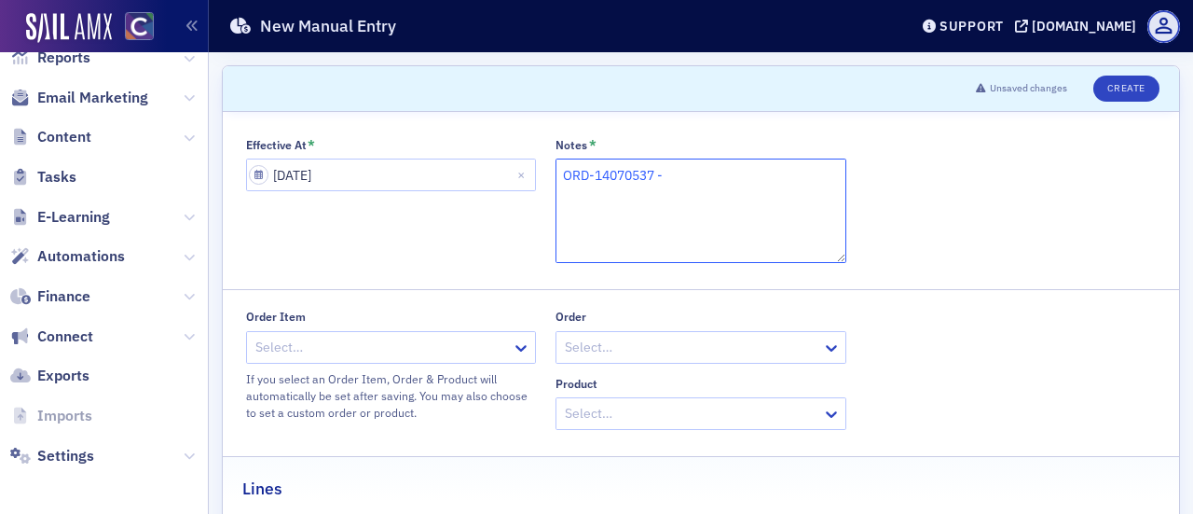
paste textarea "Double payment on 03.25 mileage reimbursement. (Check #987939)"
click at [665, 176] on textarea "ORD-14070537 - Double payment on 03.25 mileage reimbursement. (Check #987939)" at bounding box center [701, 210] width 291 height 104
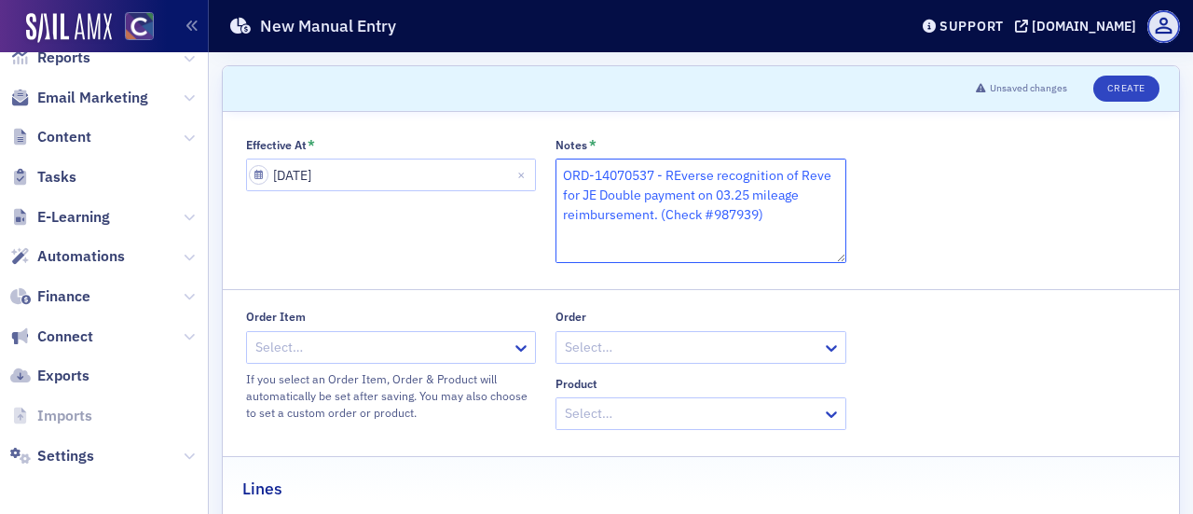
scroll to position [93, 0]
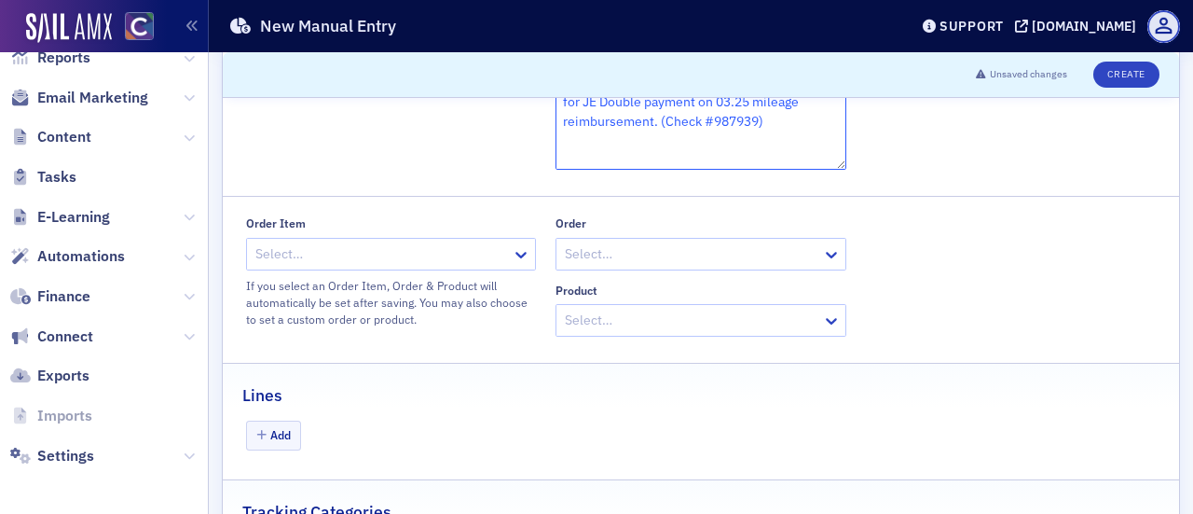
type textarea "ORD-14070537 - REverse recognition of Reve for JE Double payment on 03.25 milea…"
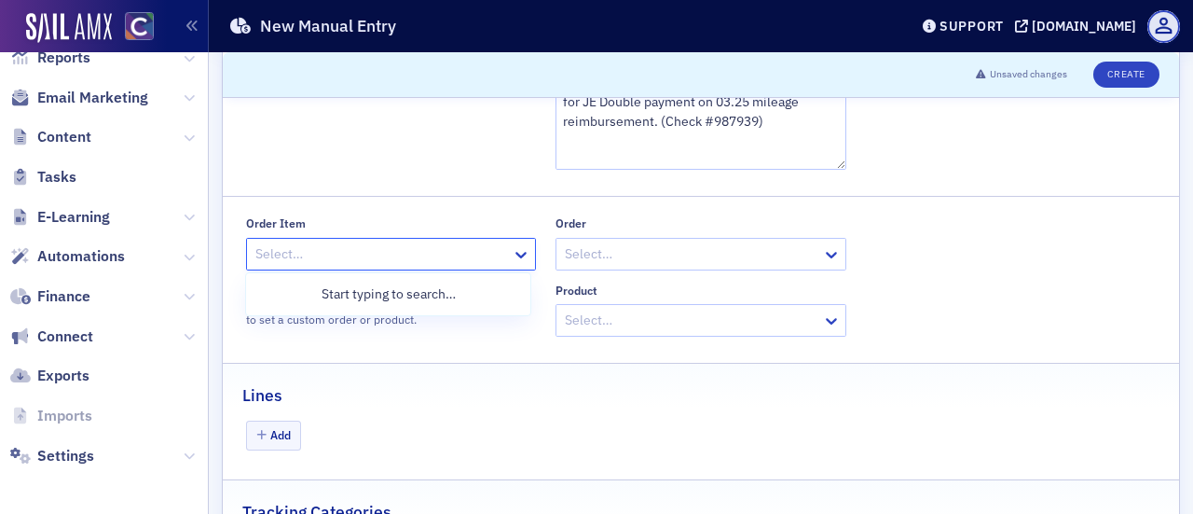
click at [396, 249] on div at bounding box center [382, 253] width 257 height 23
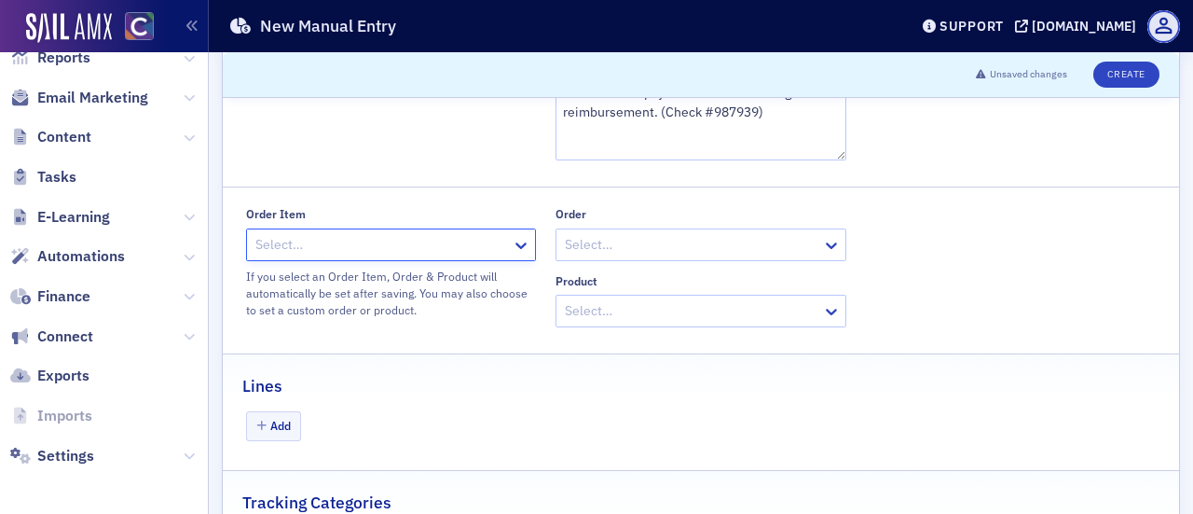
scroll to position [248, 0]
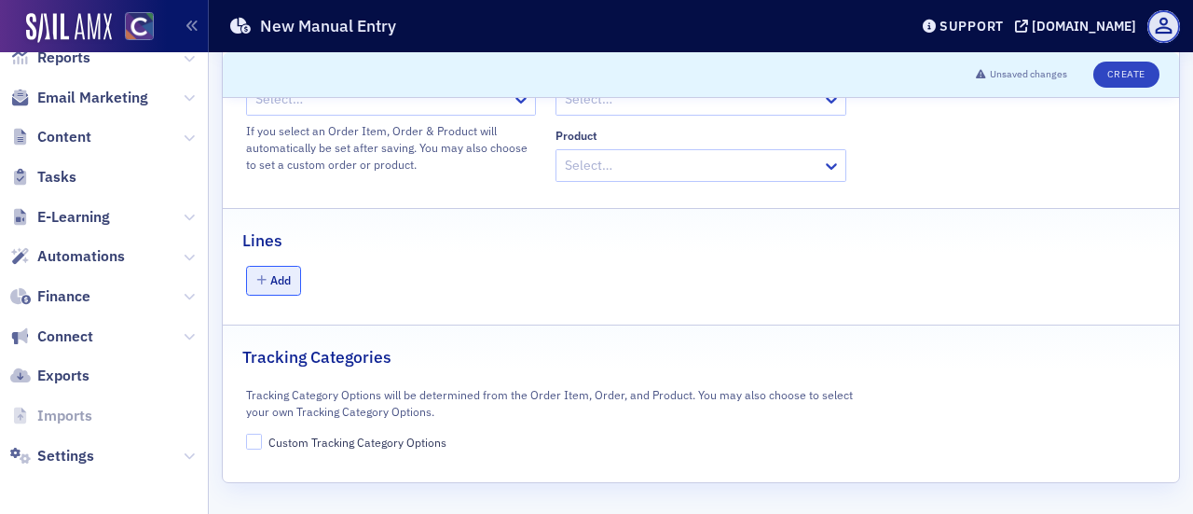
click at [261, 279] on icon "button" at bounding box center [261, 280] width 10 height 11
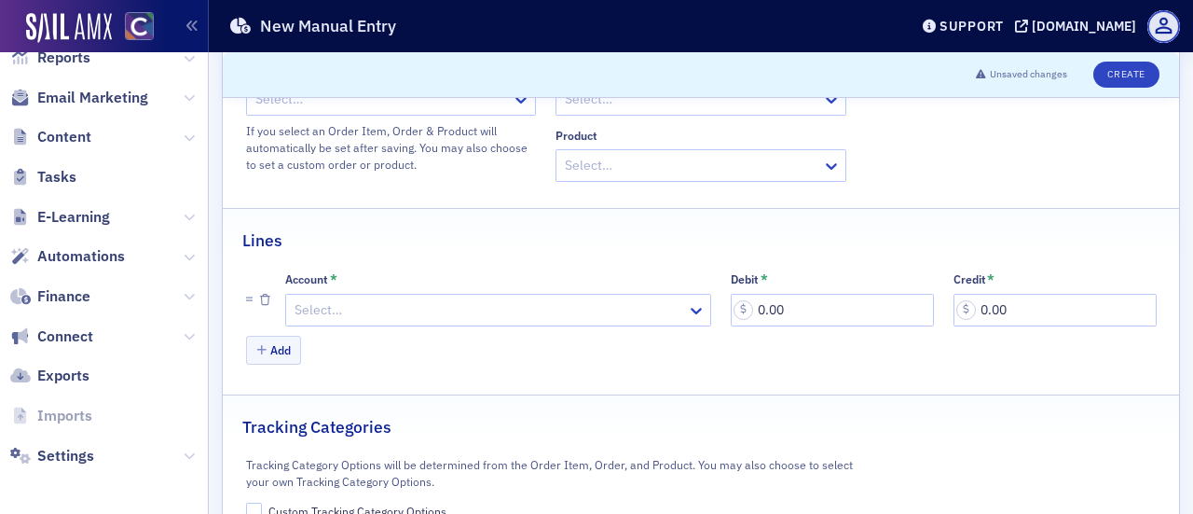
click at [384, 303] on div at bounding box center [489, 309] width 392 height 23
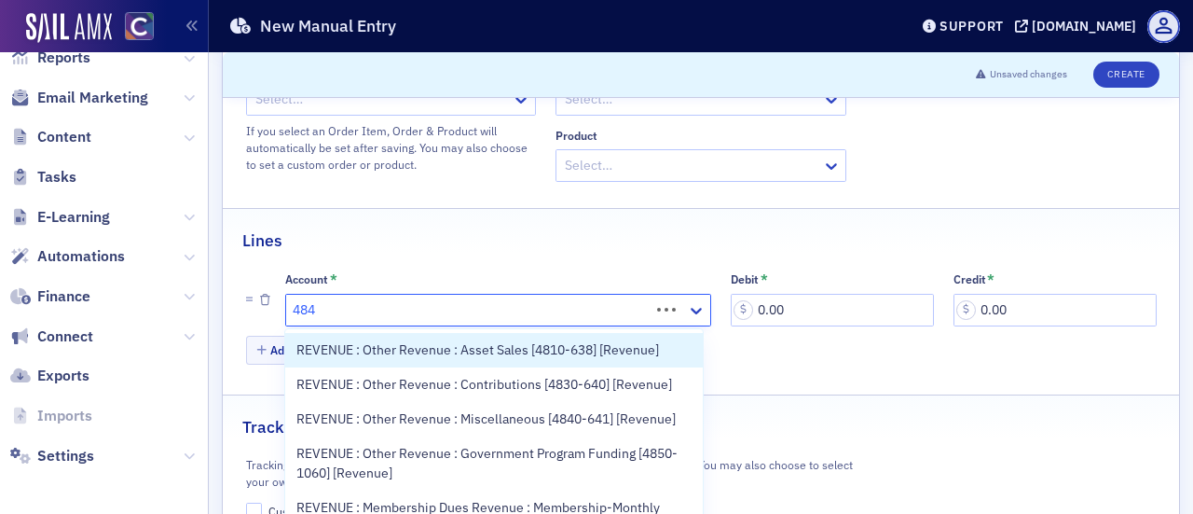
type input "4840"
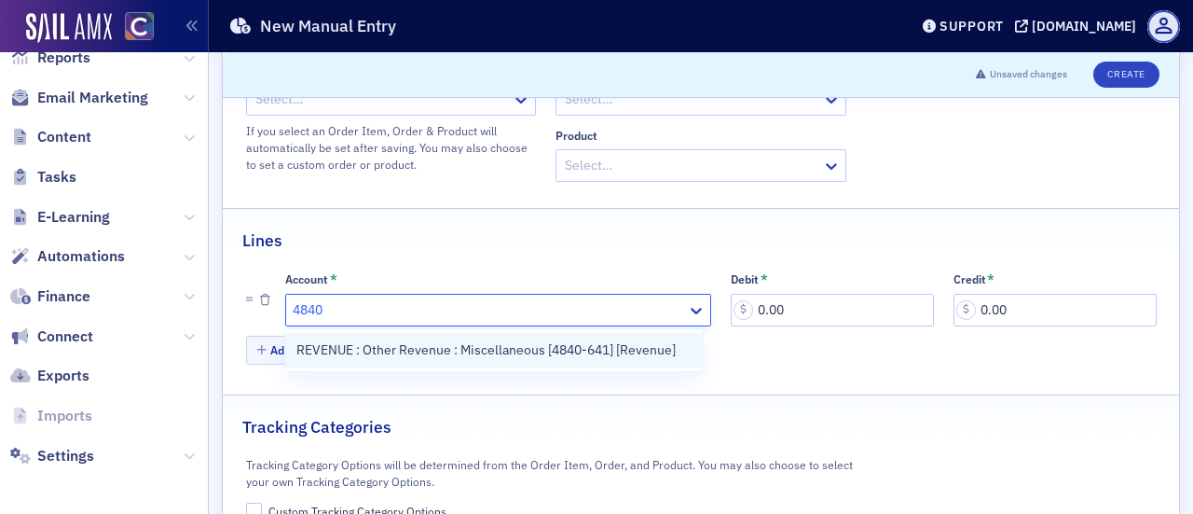
click at [427, 352] on span "REVENUE : Other Revenue : Miscellaneous [4840-641] [Revenue]" at bounding box center [485, 350] width 379 height 20
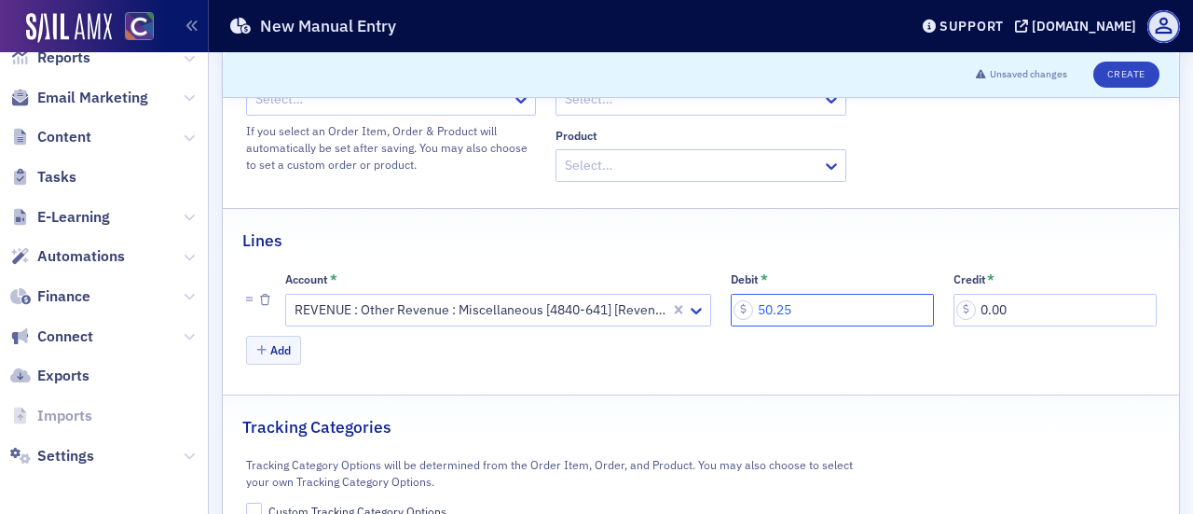
type input "50.25"
click at [252, 350] on button "Add" at bounding box center [274, 350] width 56 height 29
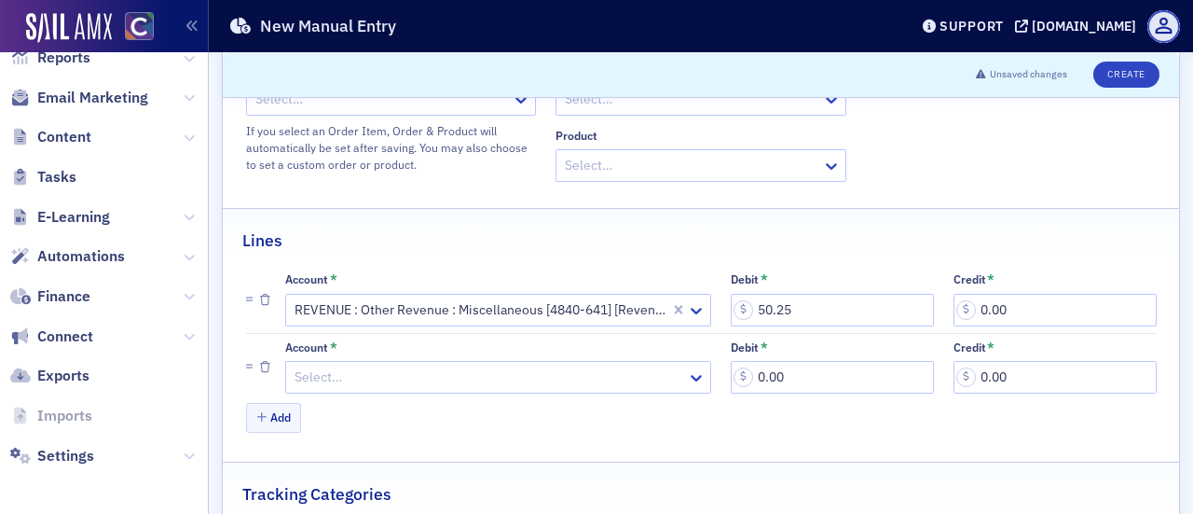
click at [354, 367] on div at bounding box center [489, 376] width 392 height 23
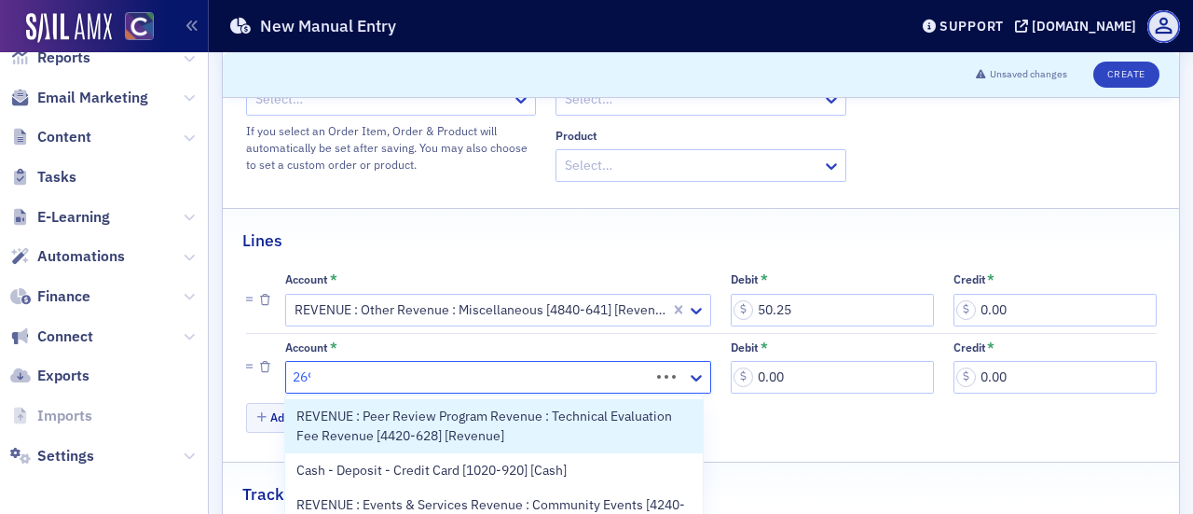
type input "2690"
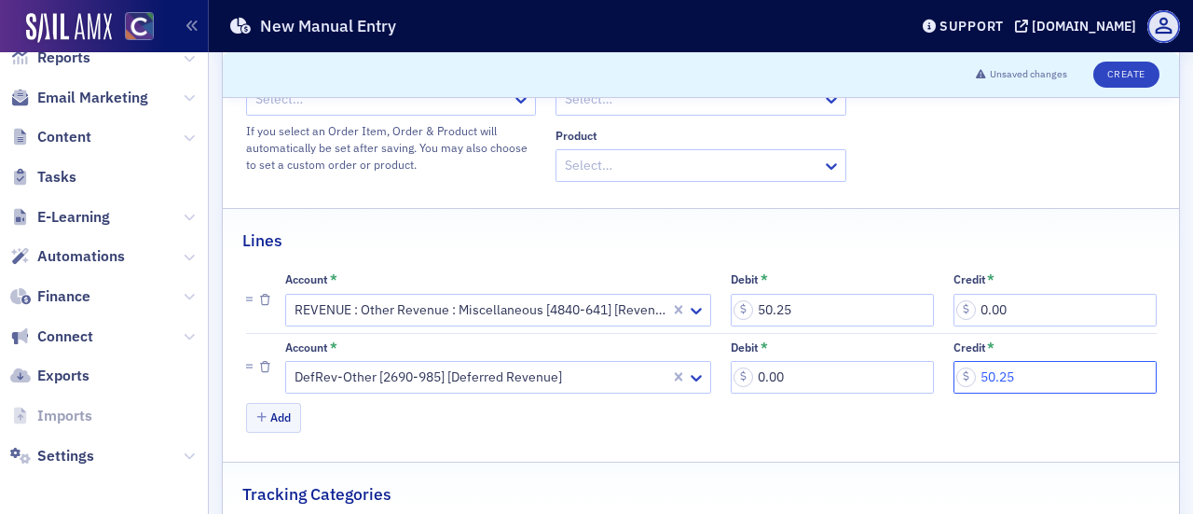
type input "50.25"
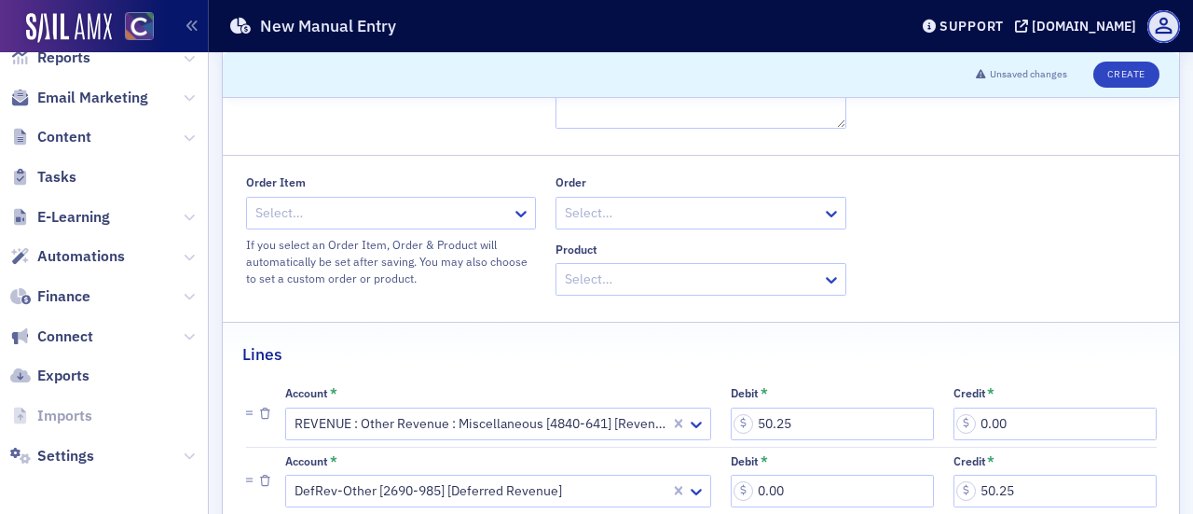
scroll to position [104, 0]
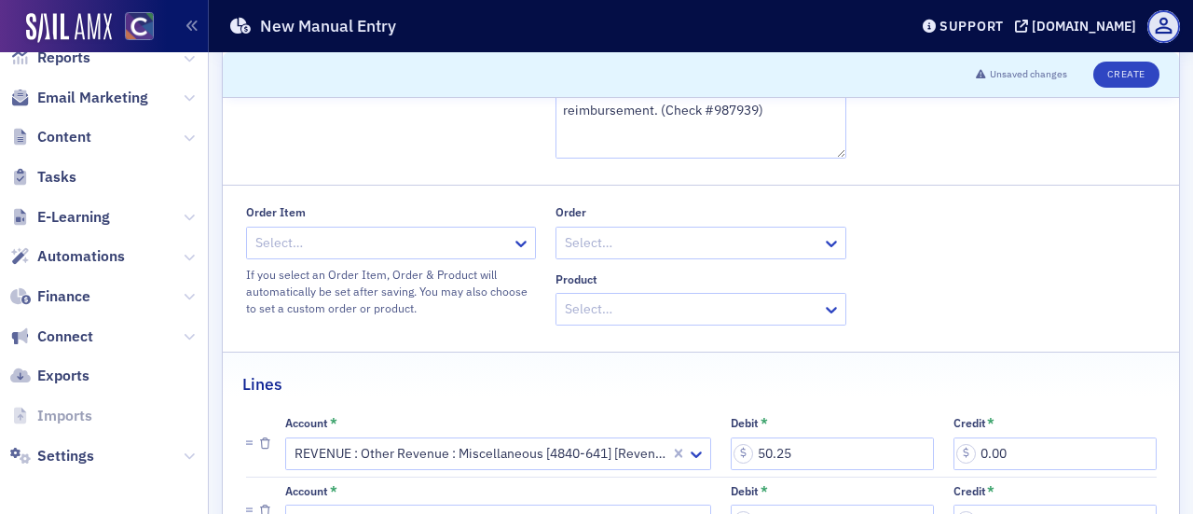
click at [398, 245] on div at bounding box center [382, 242] width 257 height 23
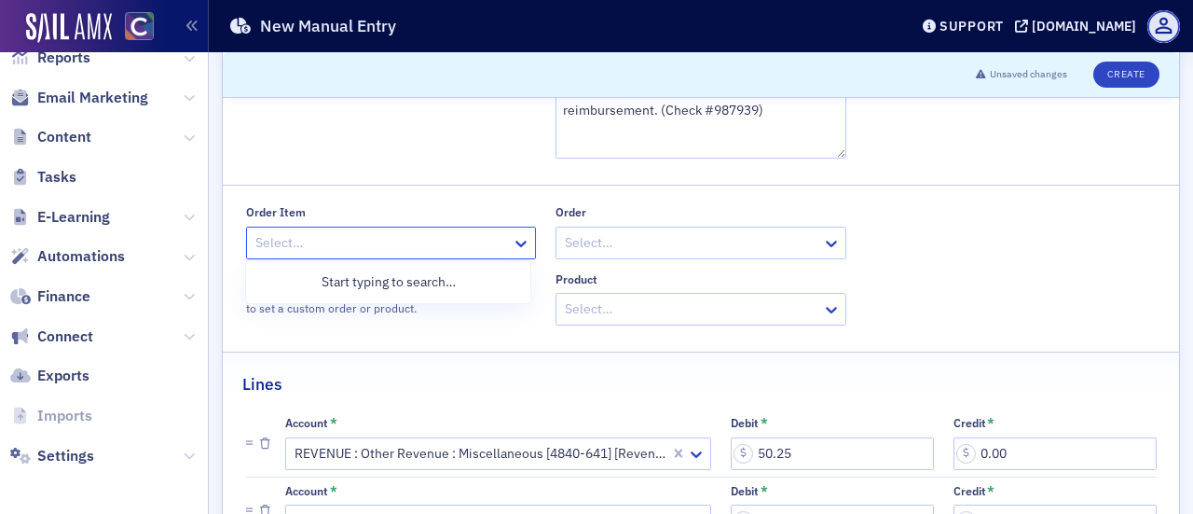
click at [414, 232] on div at bounding box center [382, 242] width 257 height 23
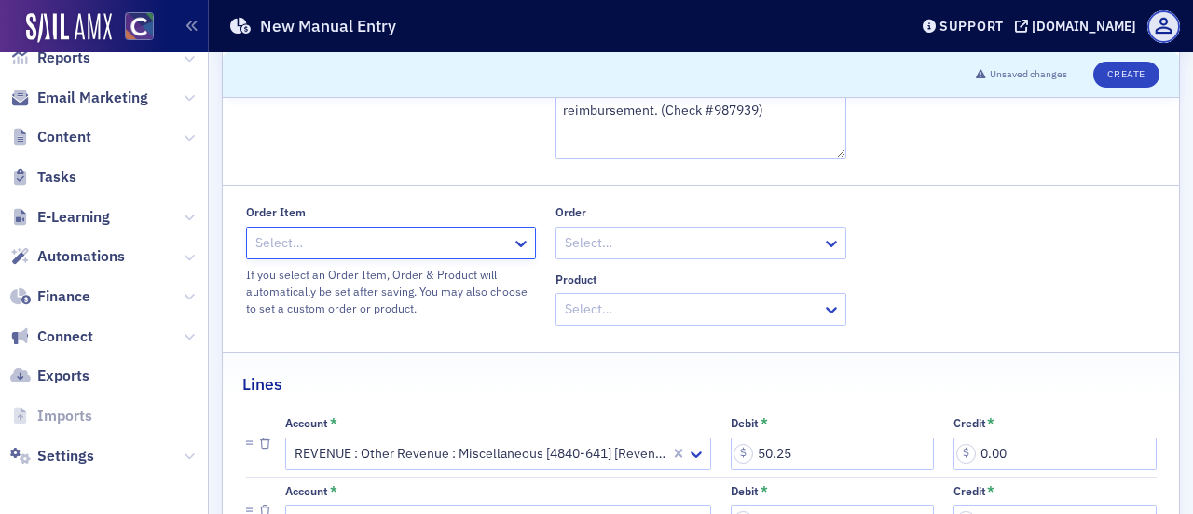
click at [695, 307] on div at bounding box center [691, 308] width 257 height 23
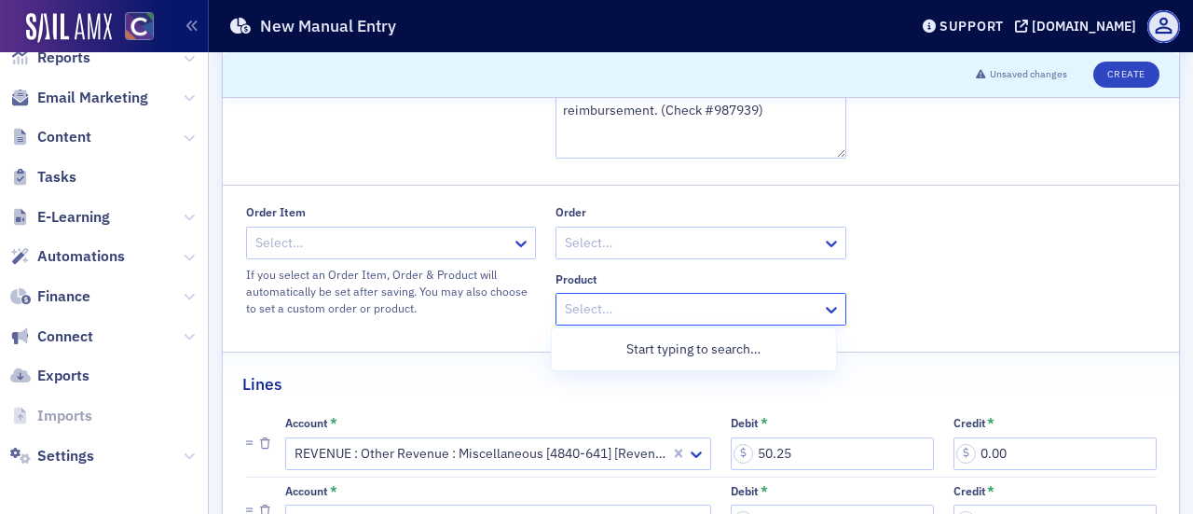
click at [618, 229] on div "Select…" at bounding box center [689, 242] width 266 height 27
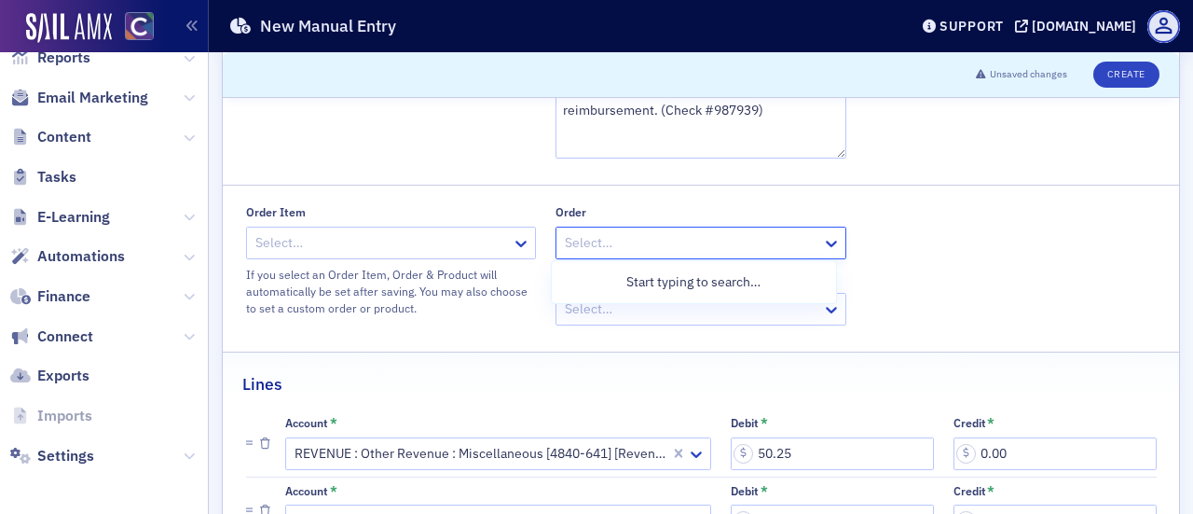
click at [309, 229] on div "Select…" at bounding box center [380, 242] width 266 height 27
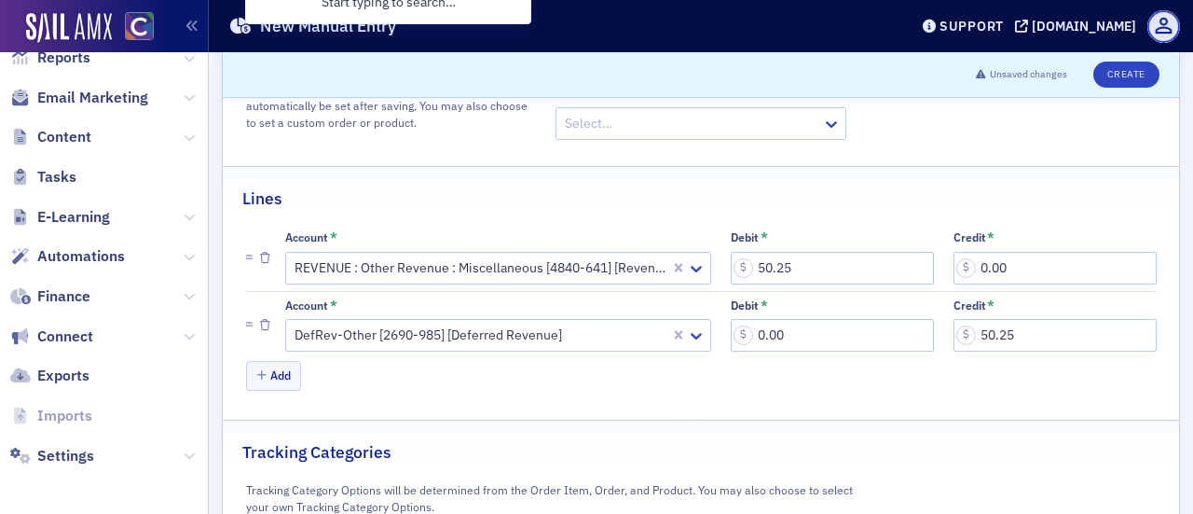
scroll to position [198, 0]
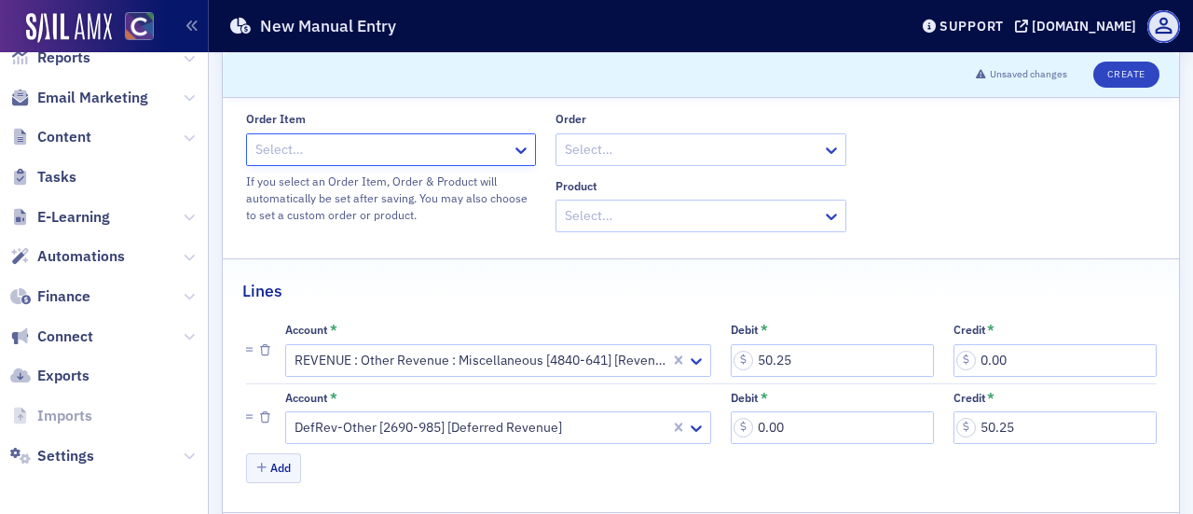
drag, startPoint x: 322, startPoint y: 148, endPoint x: 616, endPoint y: 190, distance: 296.6
click at [324, 150] on div at bounding box center [382, 149] width 257 height 23
click at [347, 163] on div "Select…" at bounding box center [391, 149] width 291 height 33
drag, startPoint x: 387, startPoint y: 153, endPoint x: 414, endPoint y: 118, distance: 43.8
click at [388, 151] on div at bounding box center [382, 149] width 257 height 23
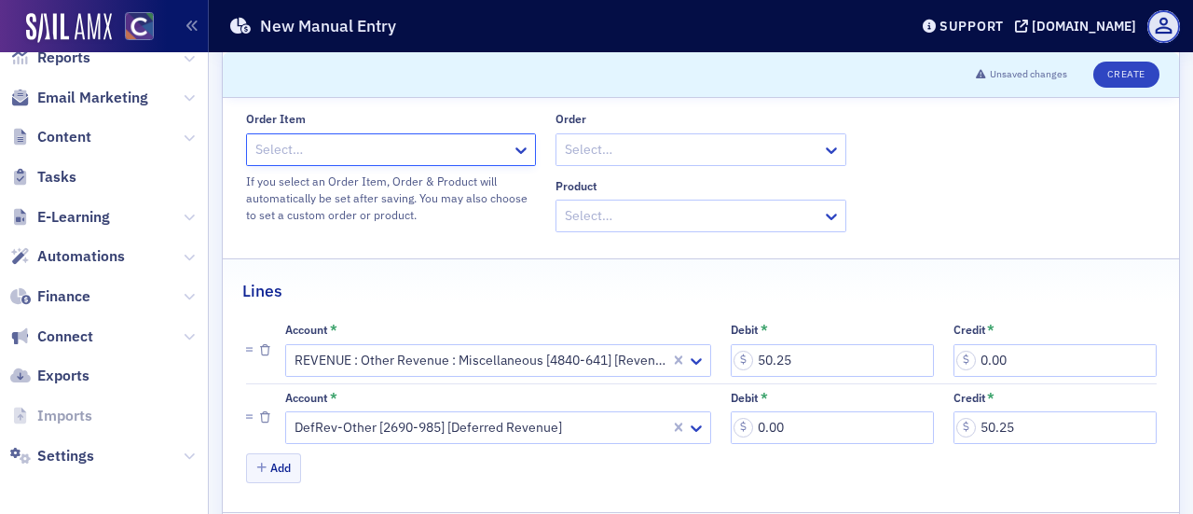
paste input "ORDITM-14070543"
type input "ORDITM-14070543"
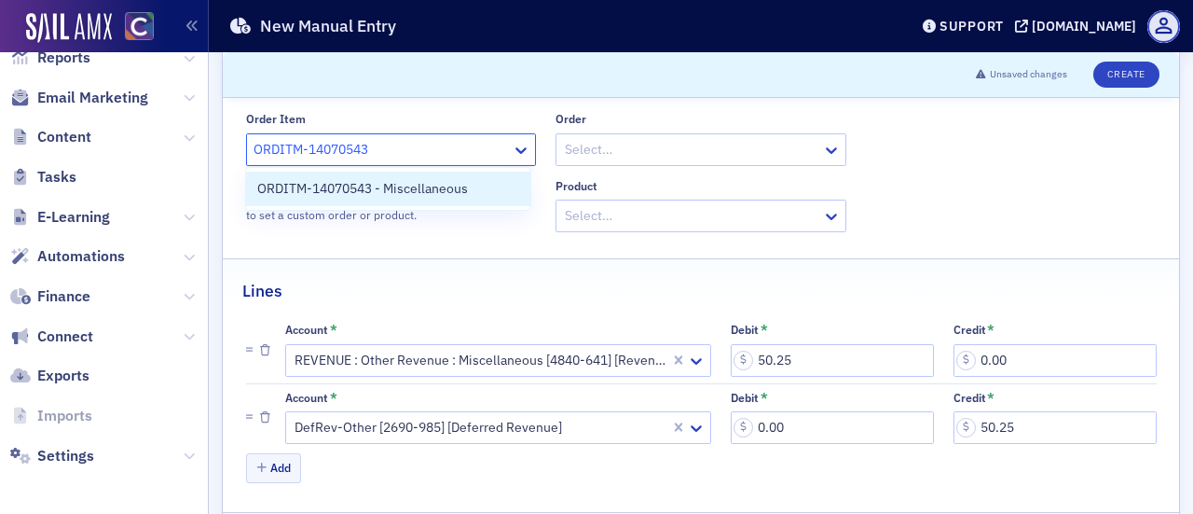
drag, startPoint x: 344, startPoint y: 181, endPoint x: 506, endPoint y: 185, distance: 162.2
click at [347, 182] on span "ORDITM-14070543 - Miscellaneous" at bounding box center [362, 189] width 211 height 20
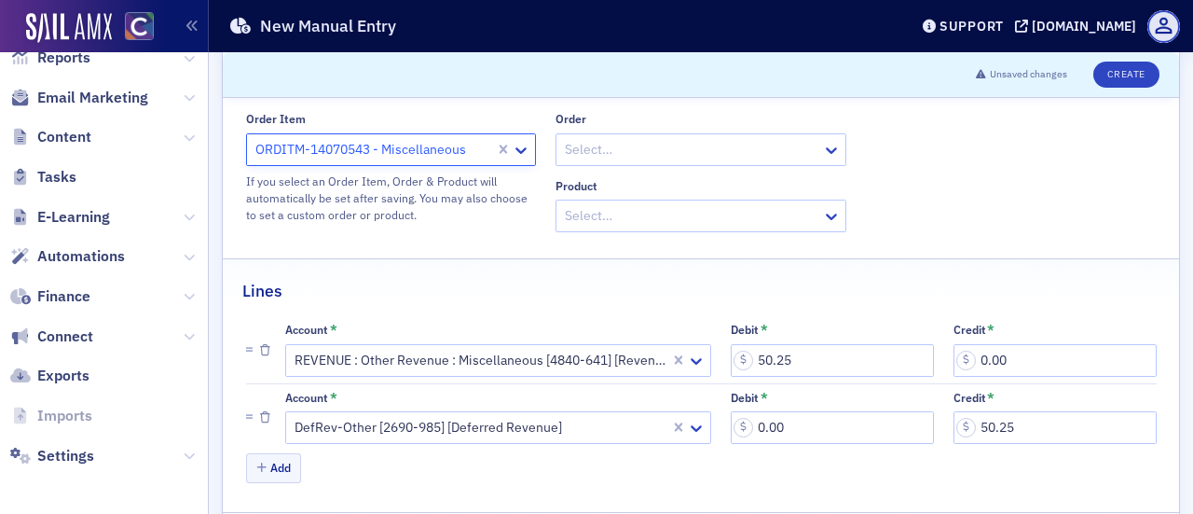
click at [664, 153] on div at bounding box center [691, 149] width 257 height 23
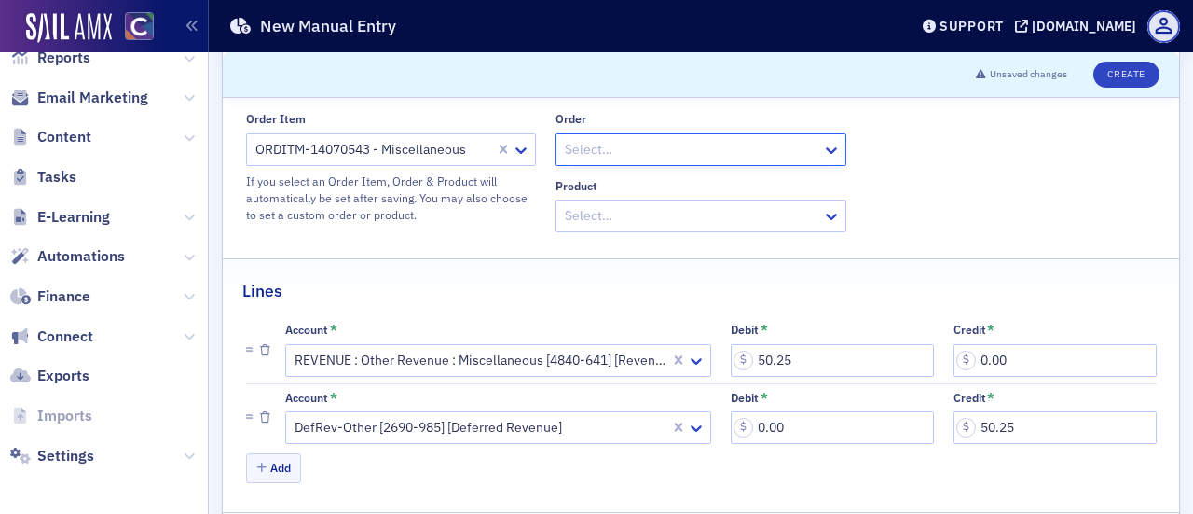
click at [669, 157] on div at bounding box center [691, 149] width 257 height 23
paste input "ORD-14070537"
type input "ORD-14070537"
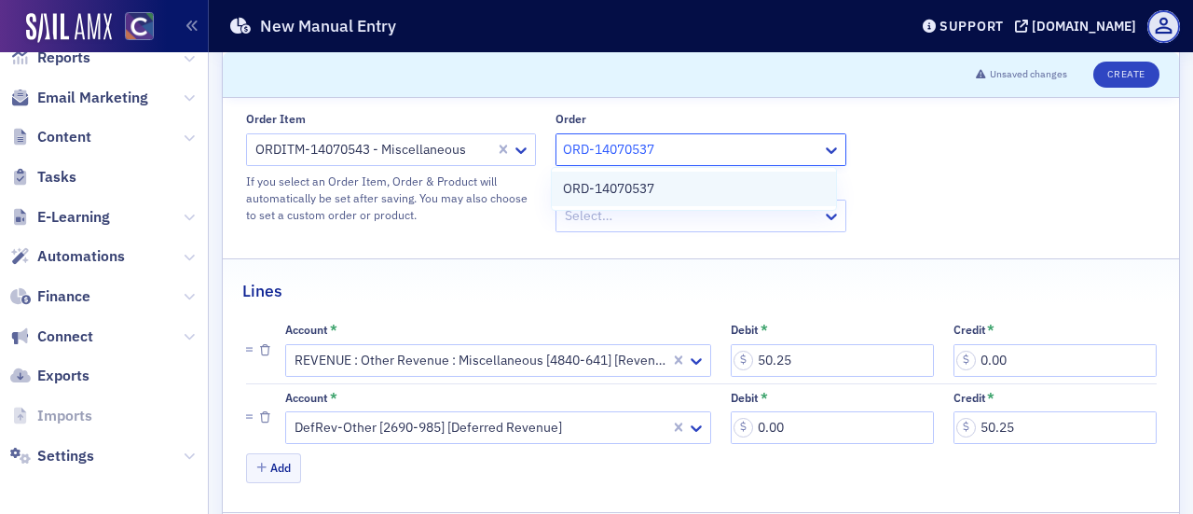
click at [651, 182] on span "ORD-14070537" at bounding box center [608, 189] width 91 height 20
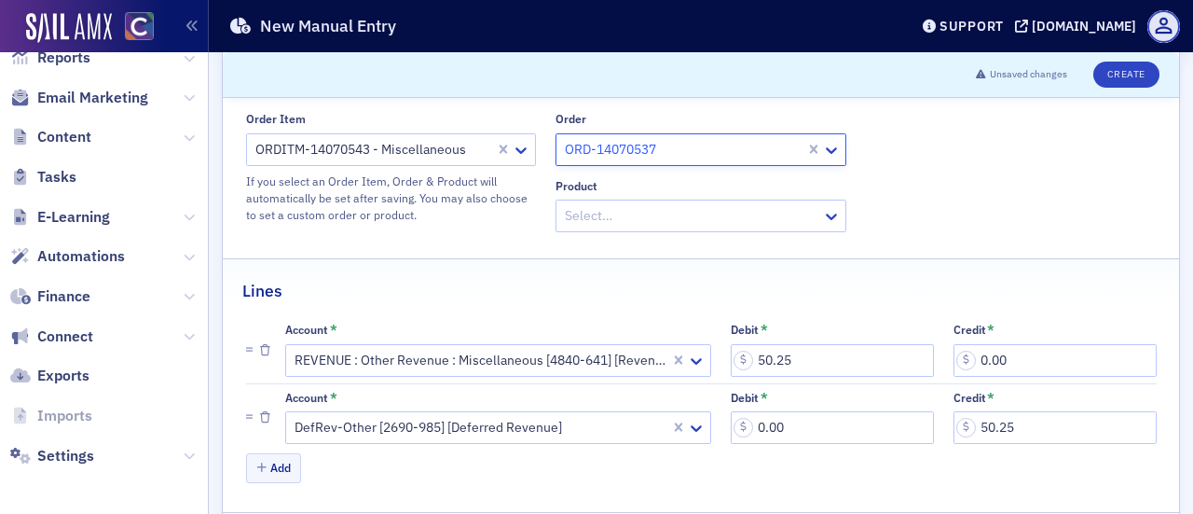
click at [686, 213] on div at bounding box center [691, 215] width 257 height 23
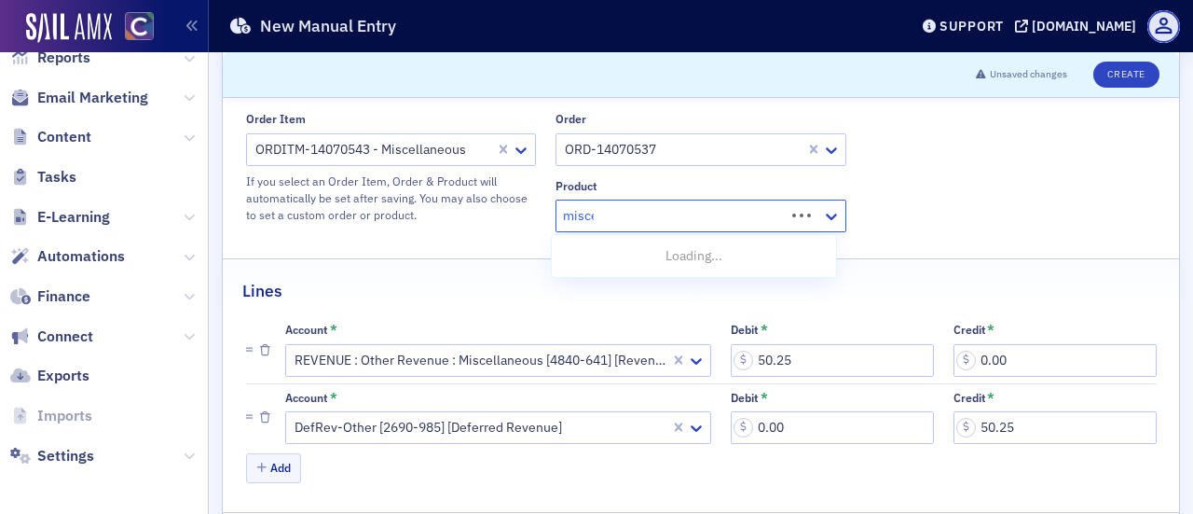
type input "miscel"
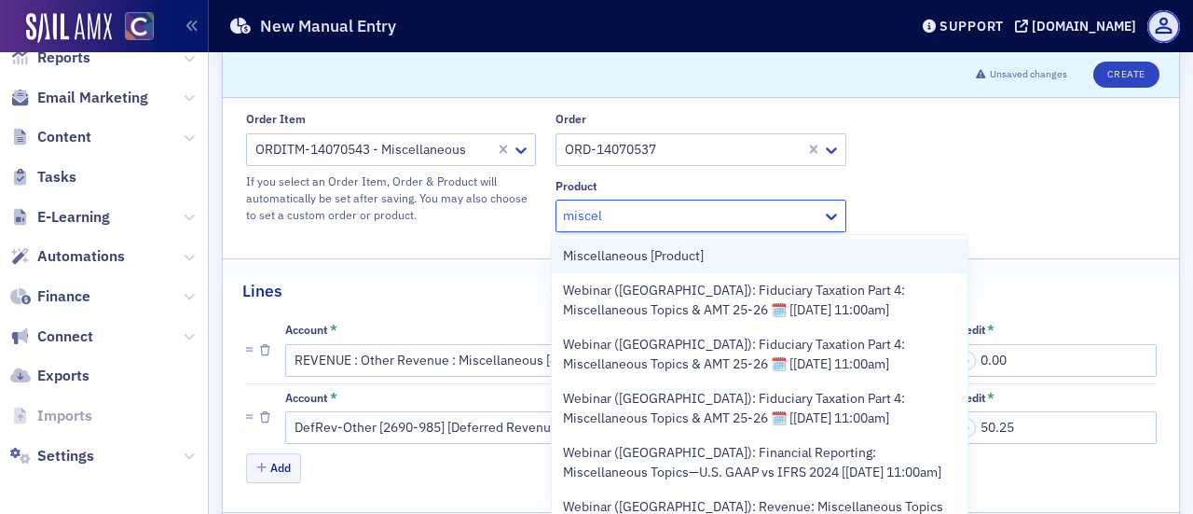
click at [649, 262] on span "Miscellaneous [Product]" at bounding box center [633, 256] width 141 height 20
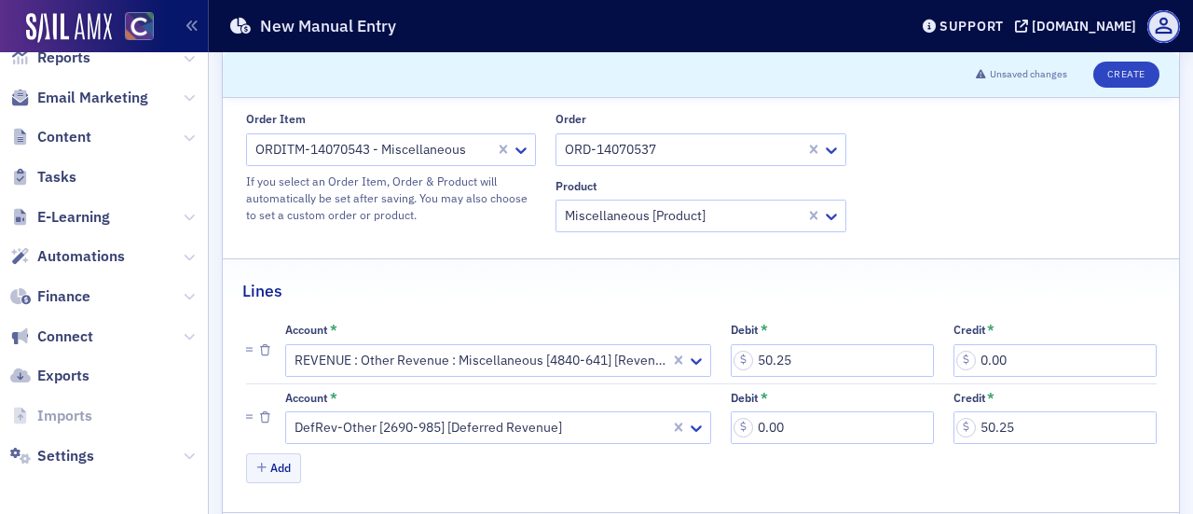
drag, startPoint x: 1176, startPoint y: 207, endPoint x: 1192, endPoint y: 232, distance: 29.7
click at [1192, 232] on div "Scroll to Unsaved changes Create Effective At * [DATE] Notes * ORD-14070537 - R…" at bounding box center [701, 282] width 984 height 461
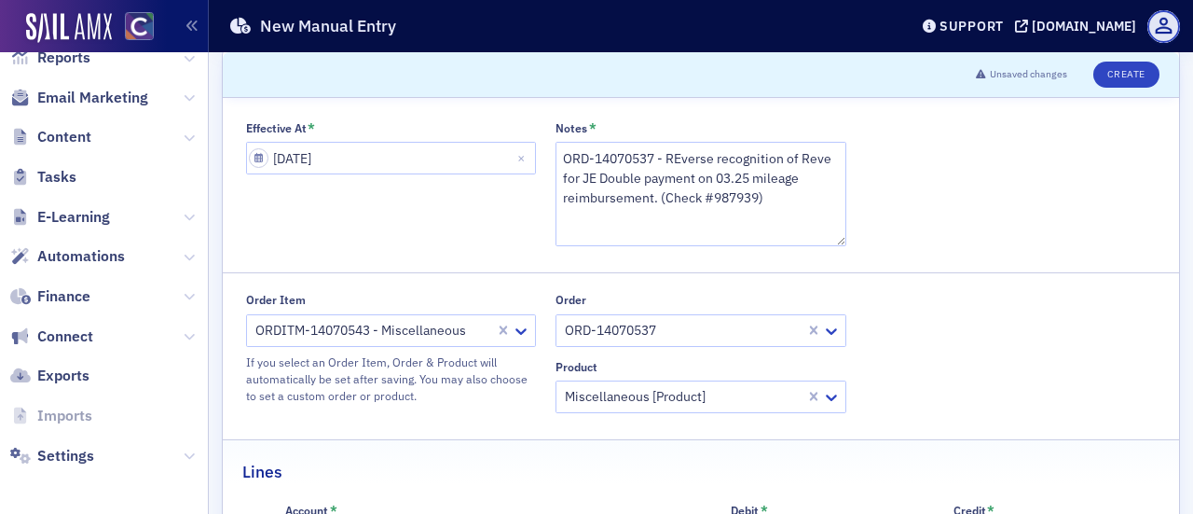
scroll to position [0, 0]
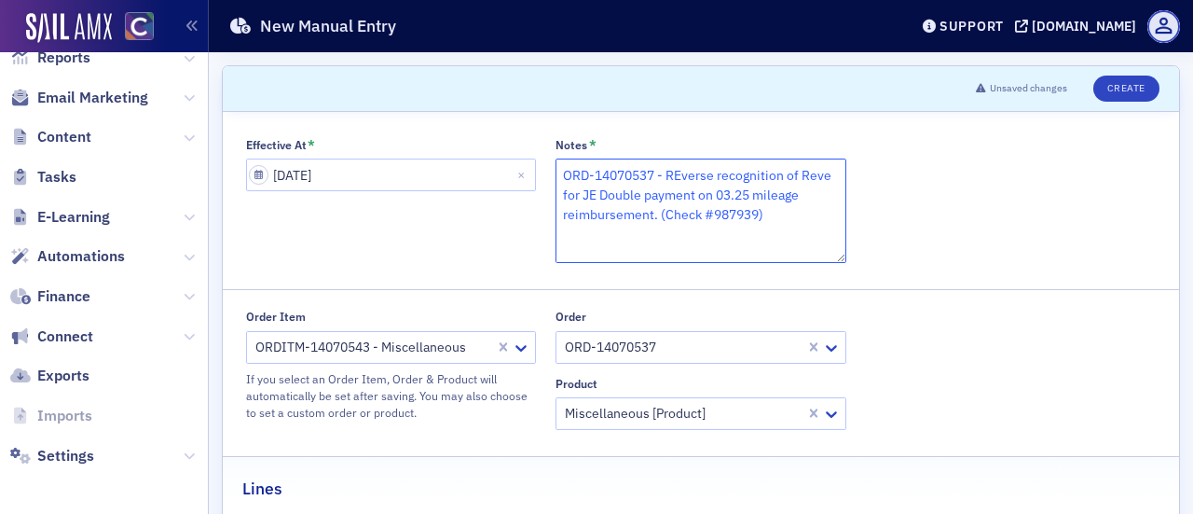
drag, startPoint x: 691, startPoint y: 183, endPoint x: 671, endPoint y: 183, distance: 19.6
click at [676, 183] on textarea "ORD-14070537 - REverse recognition of Reve for JE Double payment on 03.25 milea…" at bounding box center [701, 210] width 291 height 104
drag, startPoint x: 673, startPoint y: 178, endPoint x: 684, endPoint y: 182, distance: 11.8
click at [680, 180] on textarea "ORD-14070537 - REverse recognition of Reve for JE Double payment on 03.25 milea…" at bounding box center [701, 210] width 291 height 104
type textarea "ORD-14070537 - Reverse recognition of Reve for JE Double payment on 03.25 milea…"
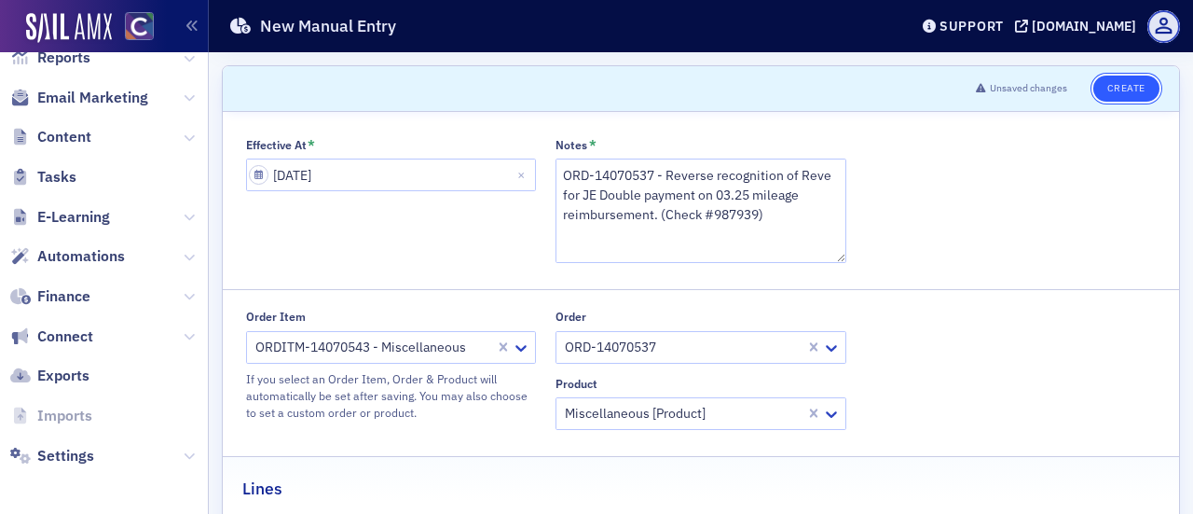
click at [1105, 92] on button "Create" at bounding box center [1126, 88] width 66 height 26
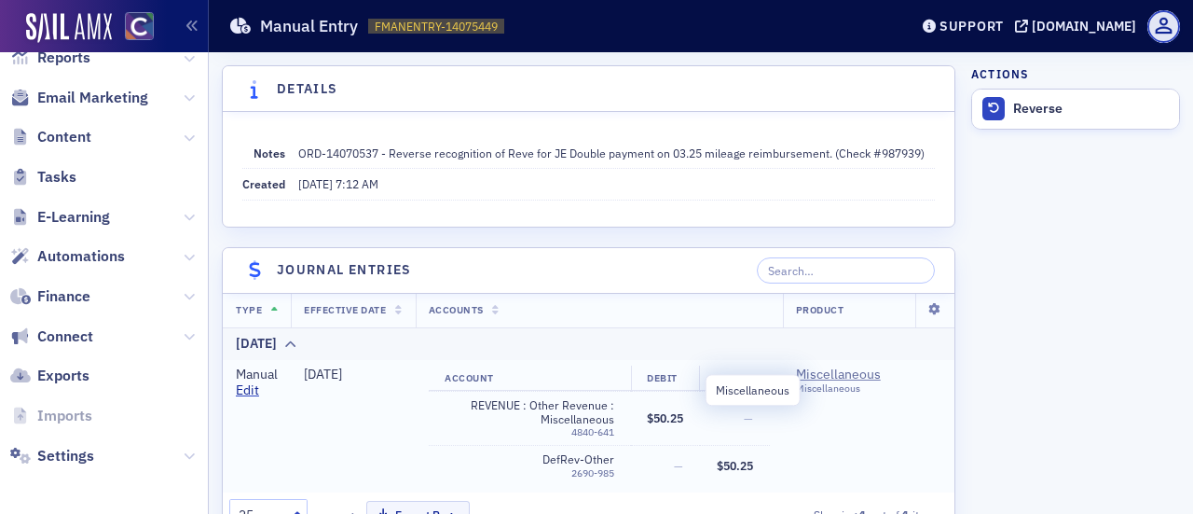
click at [849, 394] on div "Miscellaneous" at bounding box center [881, 388] width 170 height 12
click at [851, 383] on span "Miscellaneous" at bounding box center [881, 374] width 170 height 17
